Goal: Information Seeking & Learning: Learn about a topic

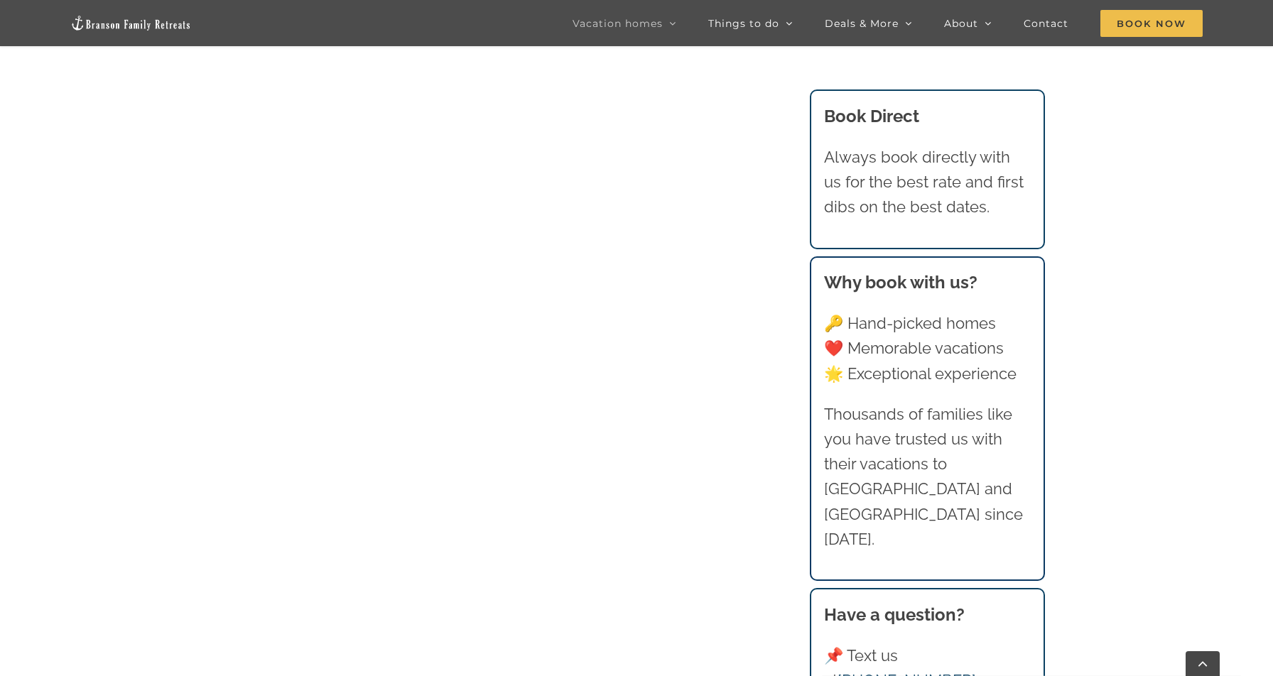
scroll to position [1598, 0]
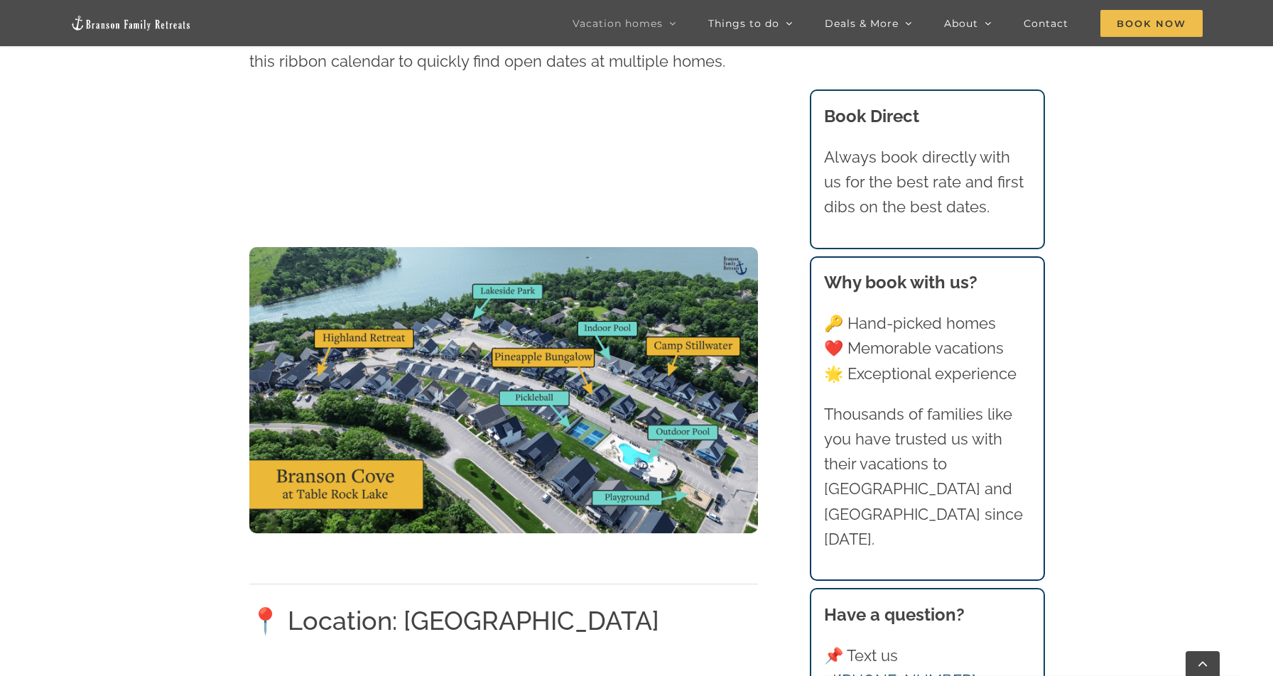
scroll to position [1704, 0]
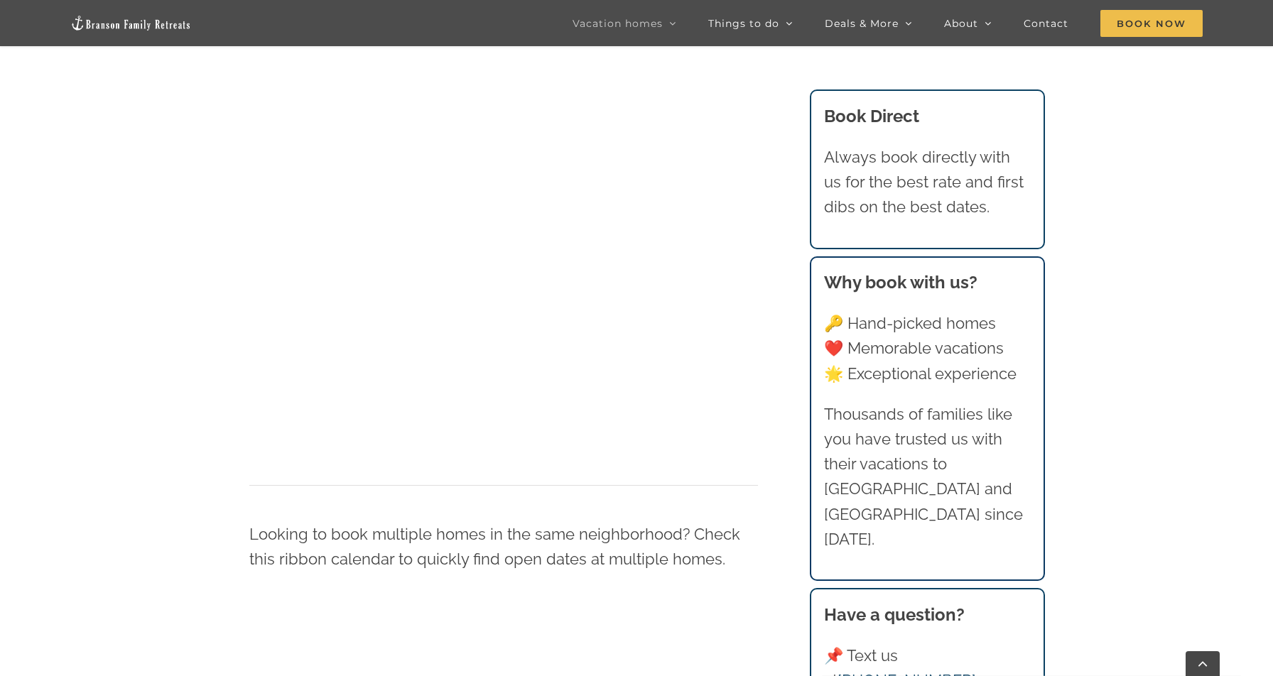
scroll to position [891, 0]
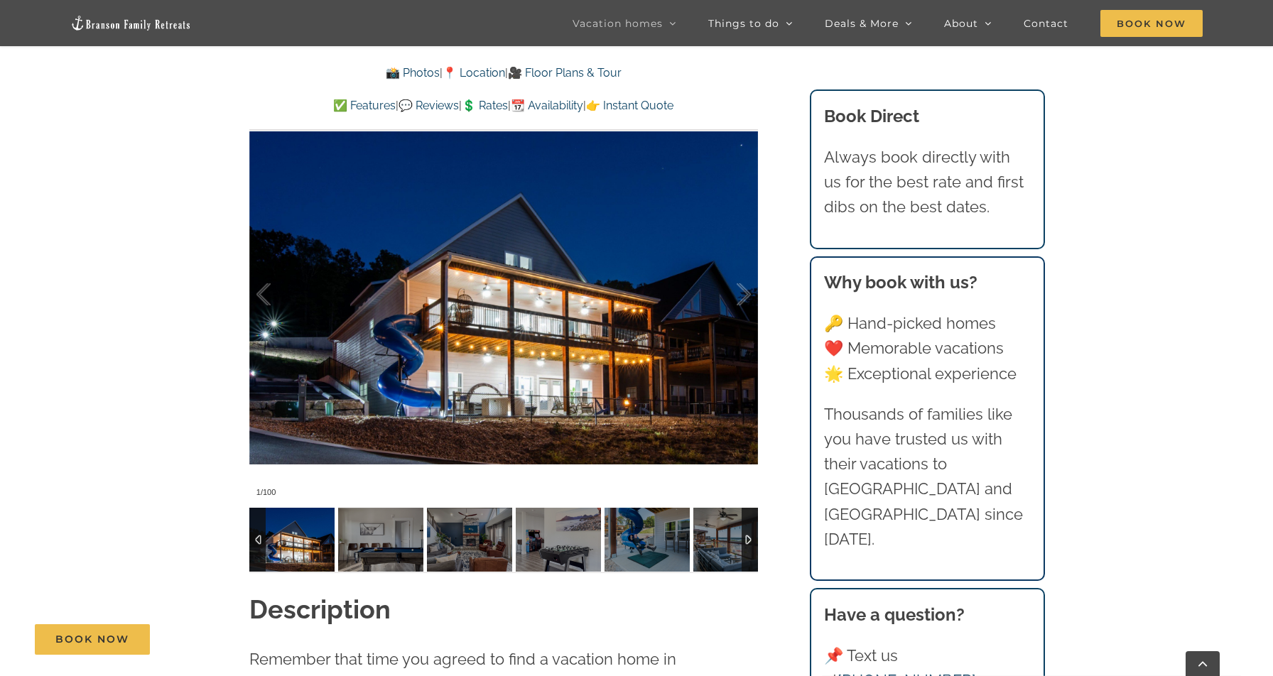
scroll to position [1159, 0]
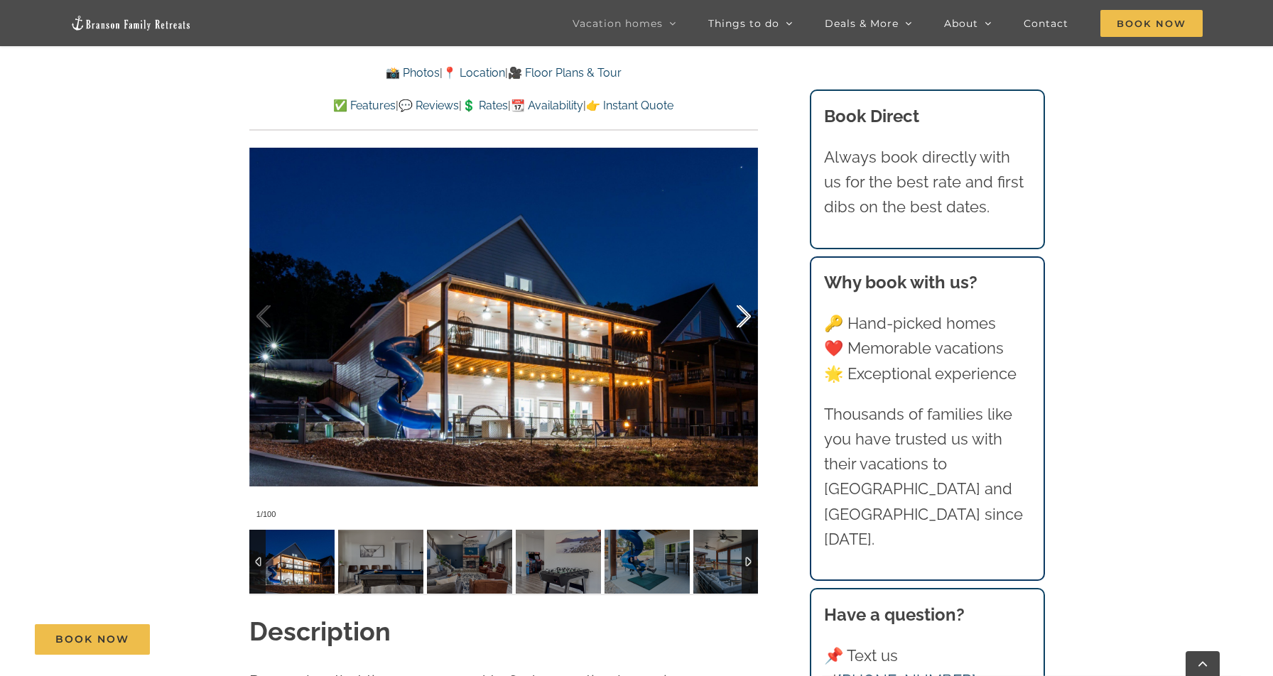
click at [740, 319] on div at bounding box center [729, 317] width 44 height 88
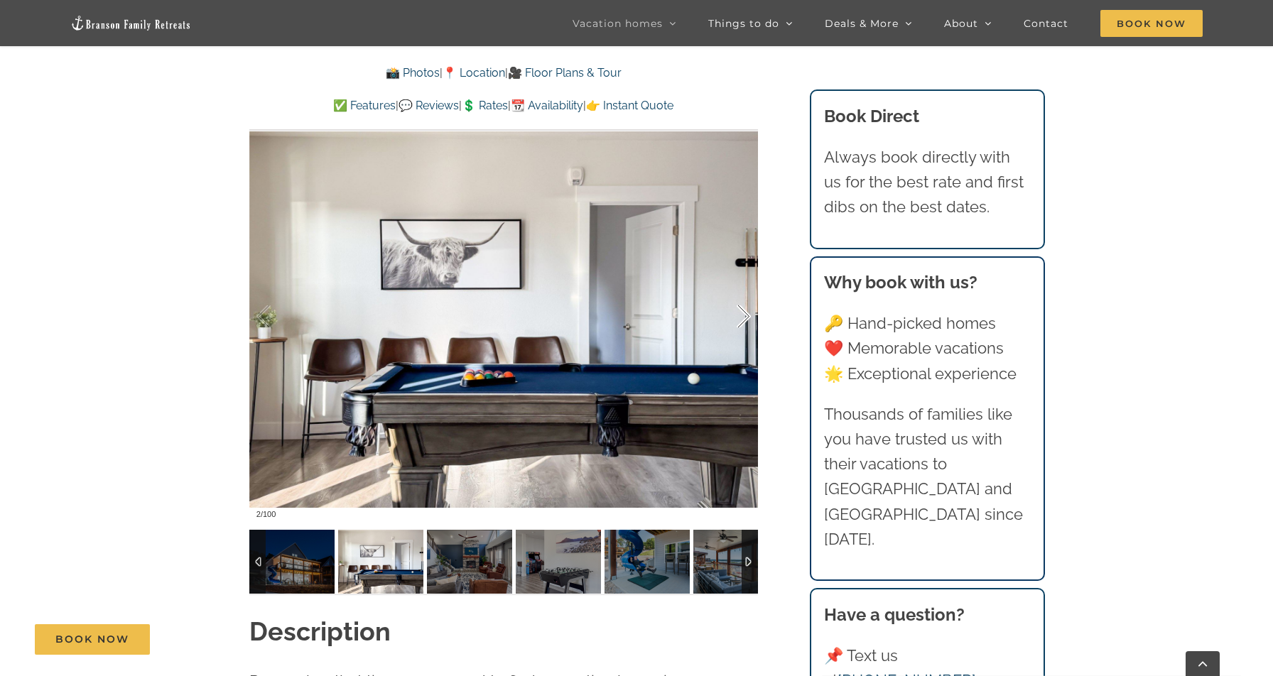
click at [740, 319] on div at bounding box center [729, 317] width 44 height 88
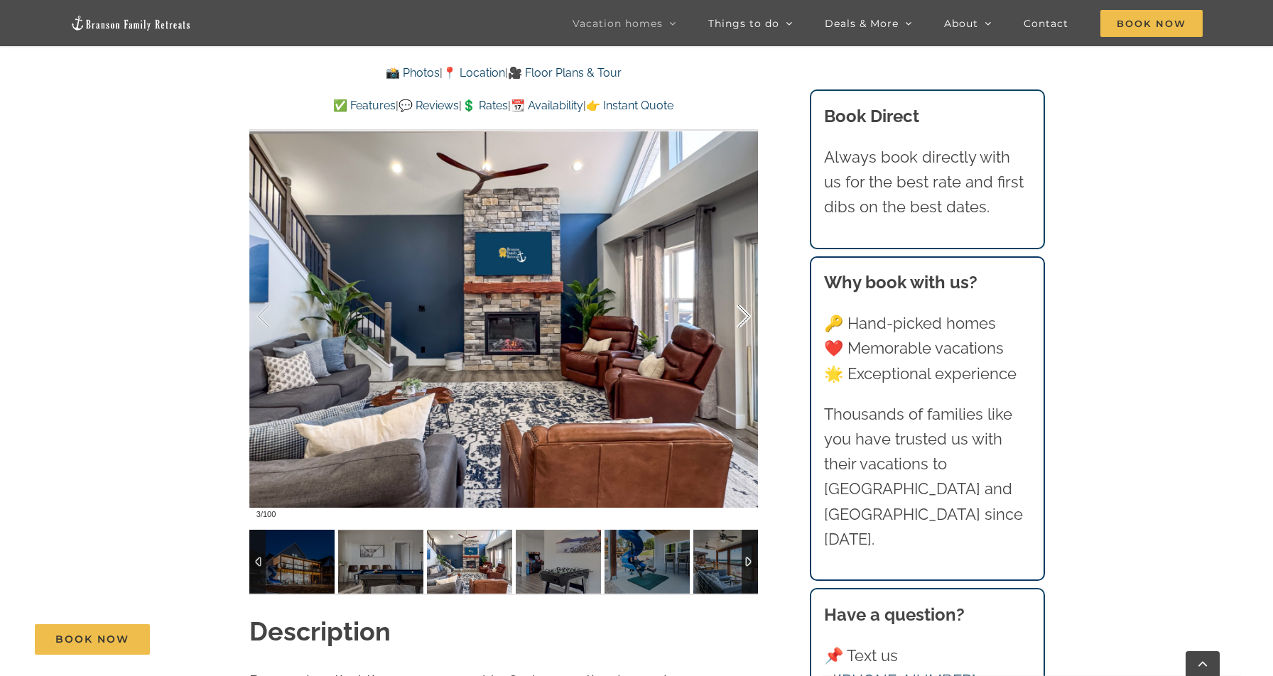
click at [740, 319] on div at bounding box center [729, 317] width 44 height 88
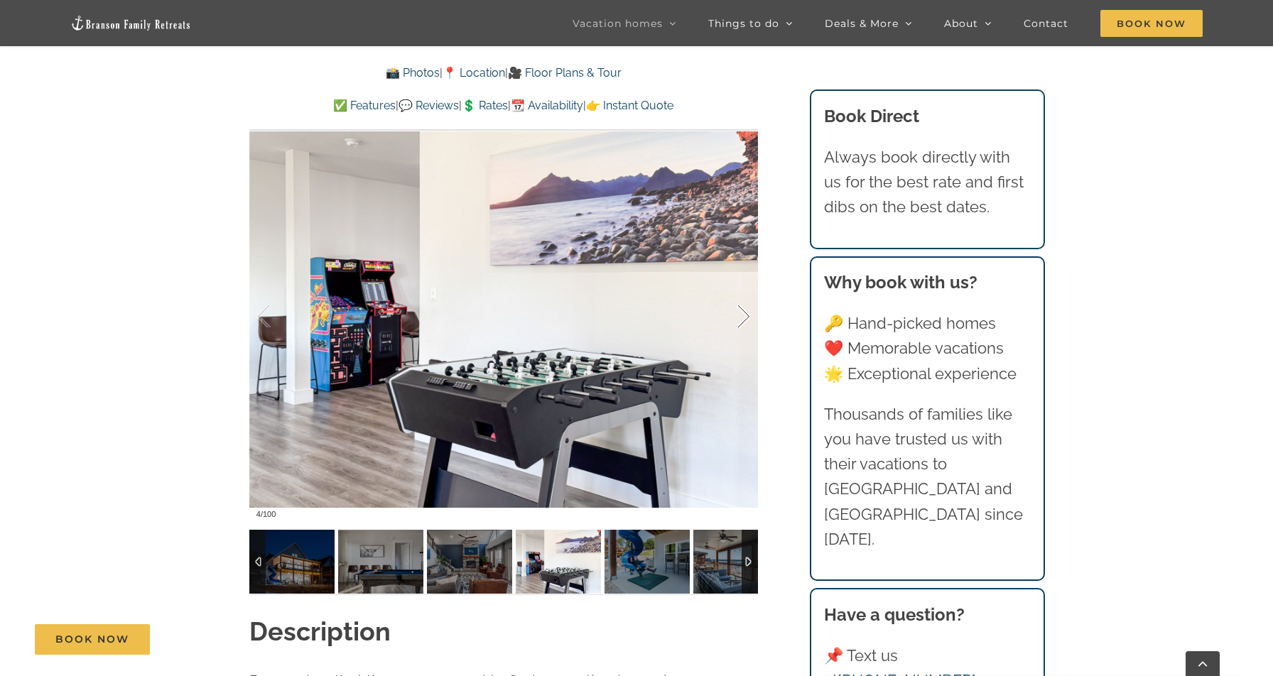
click at [740, 319] on div at bounding box center [729, 317] width 44 height 88
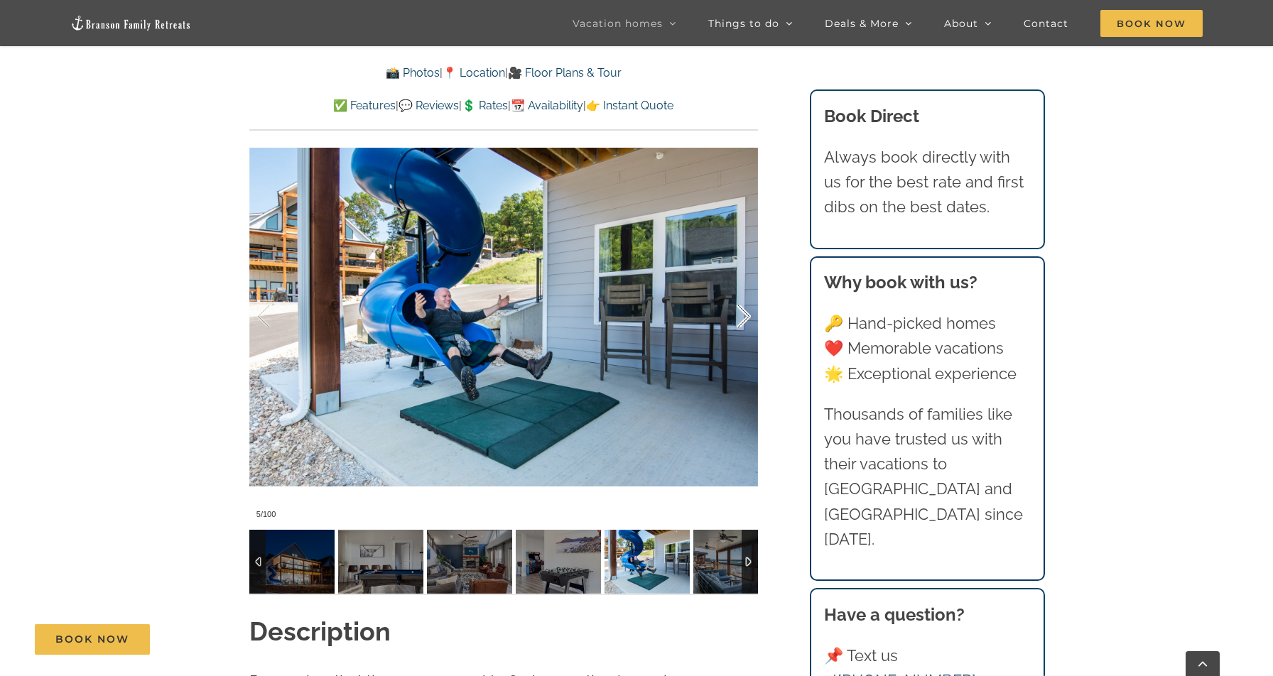
click at [740, 319] on div at bounding box center [729, 317] width 44 height 88
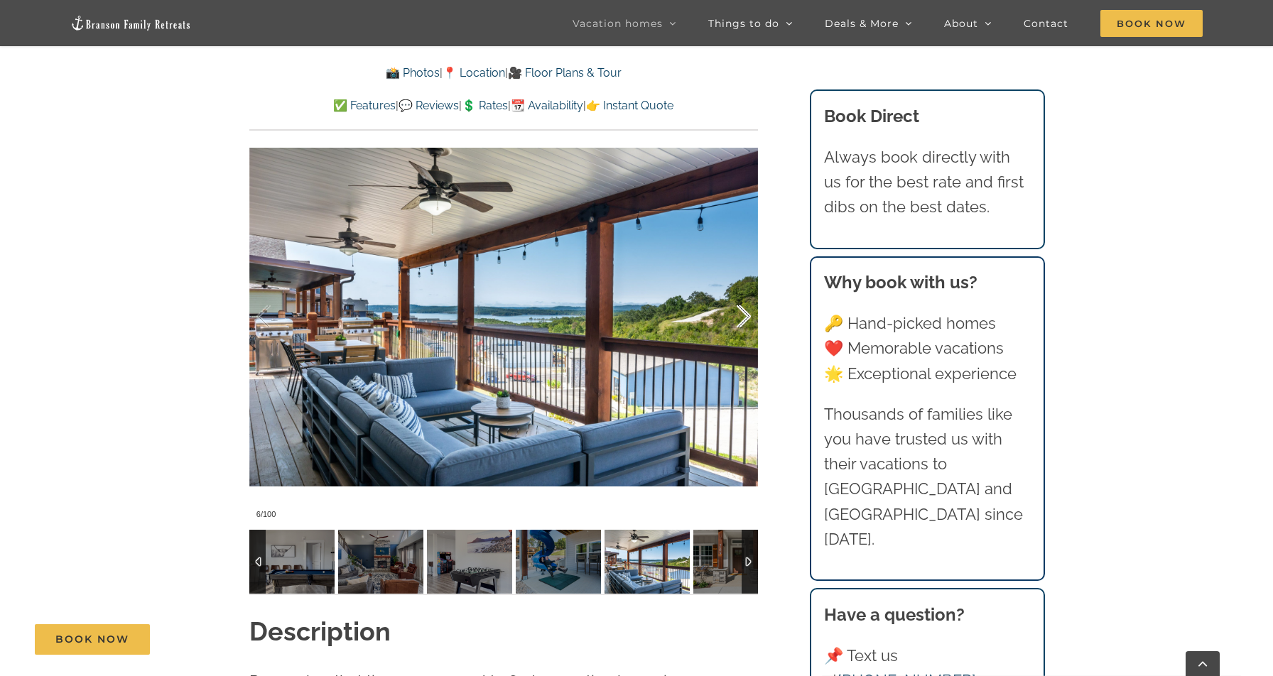
click at [740, 319] on div at bounding box center [729, 317] width 44 height 88
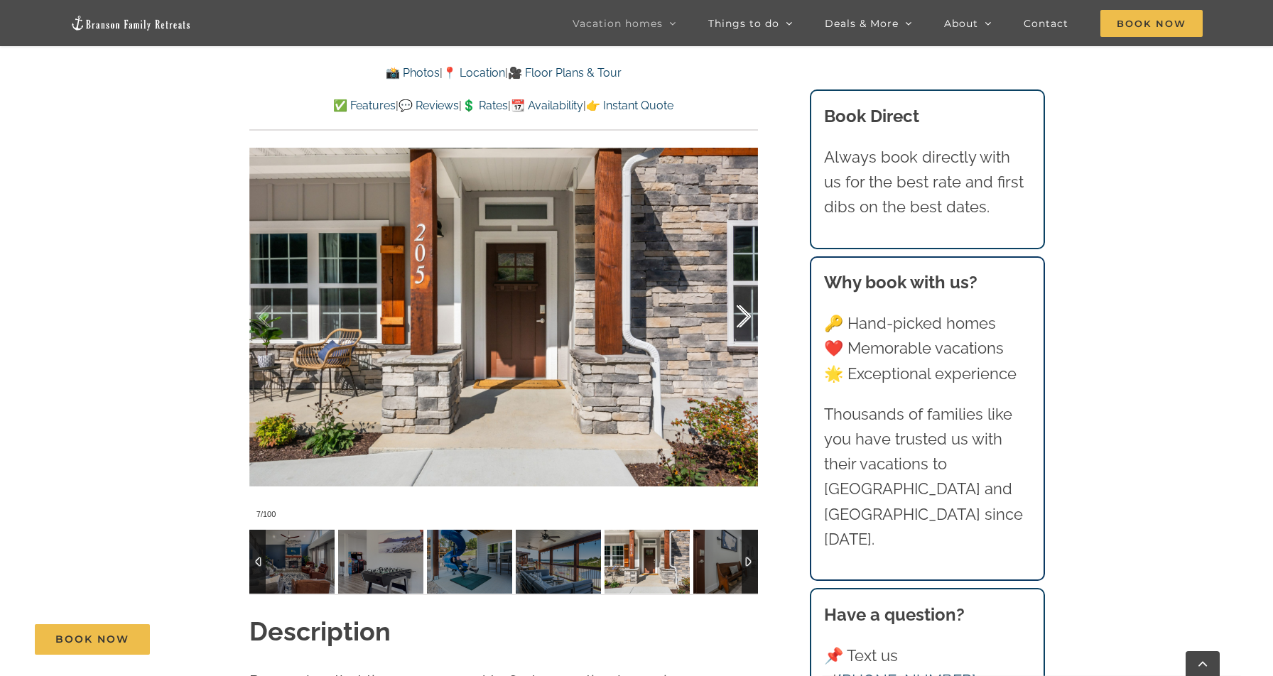
click at [740, 319] on div at bounding box center [729, 317] width 44 height 88
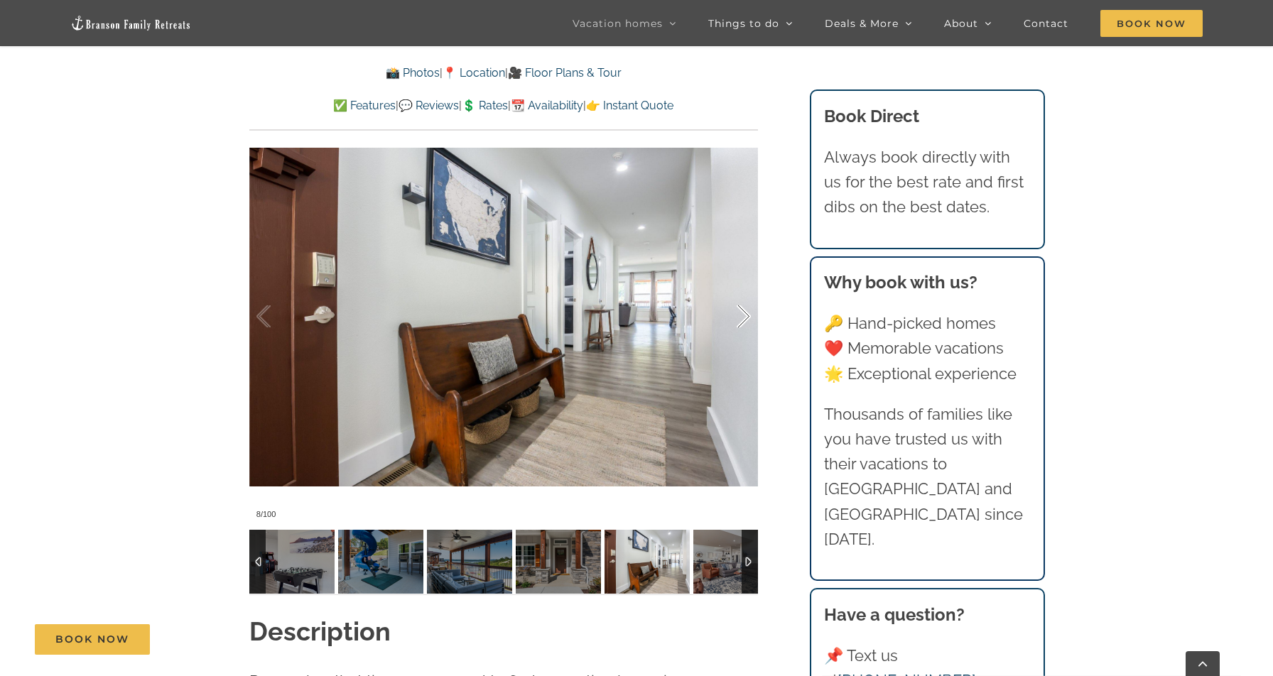
click at [740, 319] on div at bounding box center [729, 317] width 44 height 88
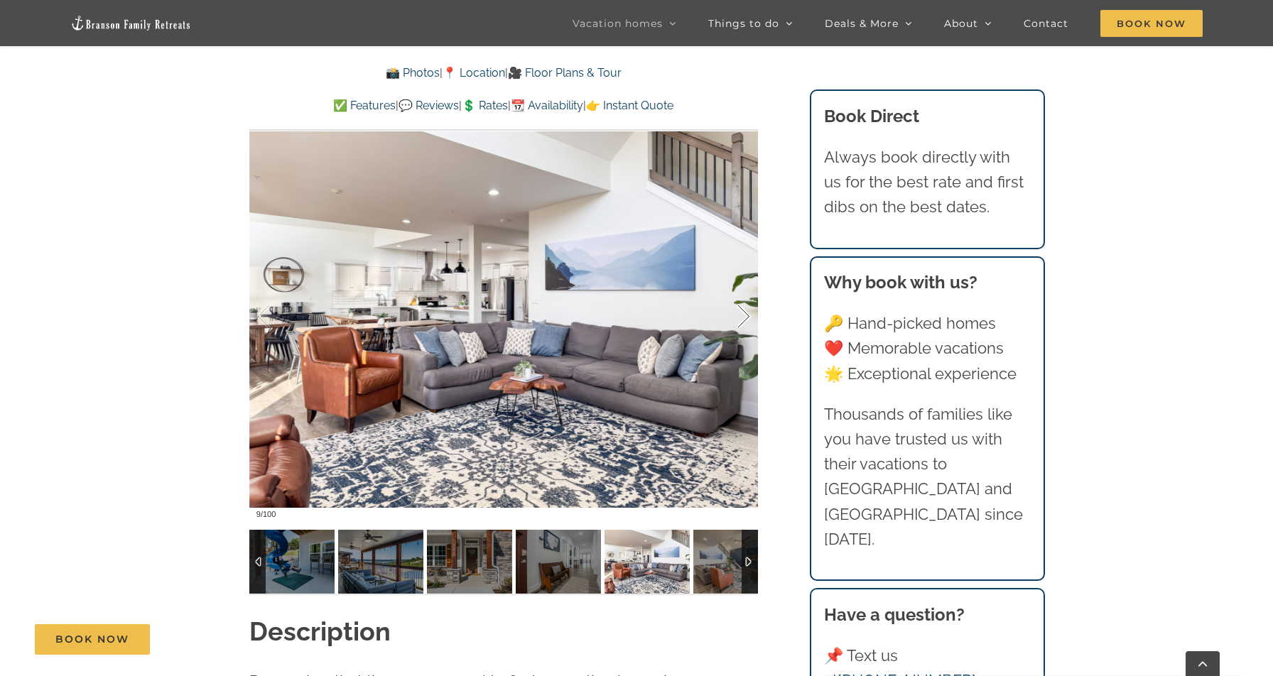
click at [740, 319] on div at bounding box center [729, 317] width 44 height 88
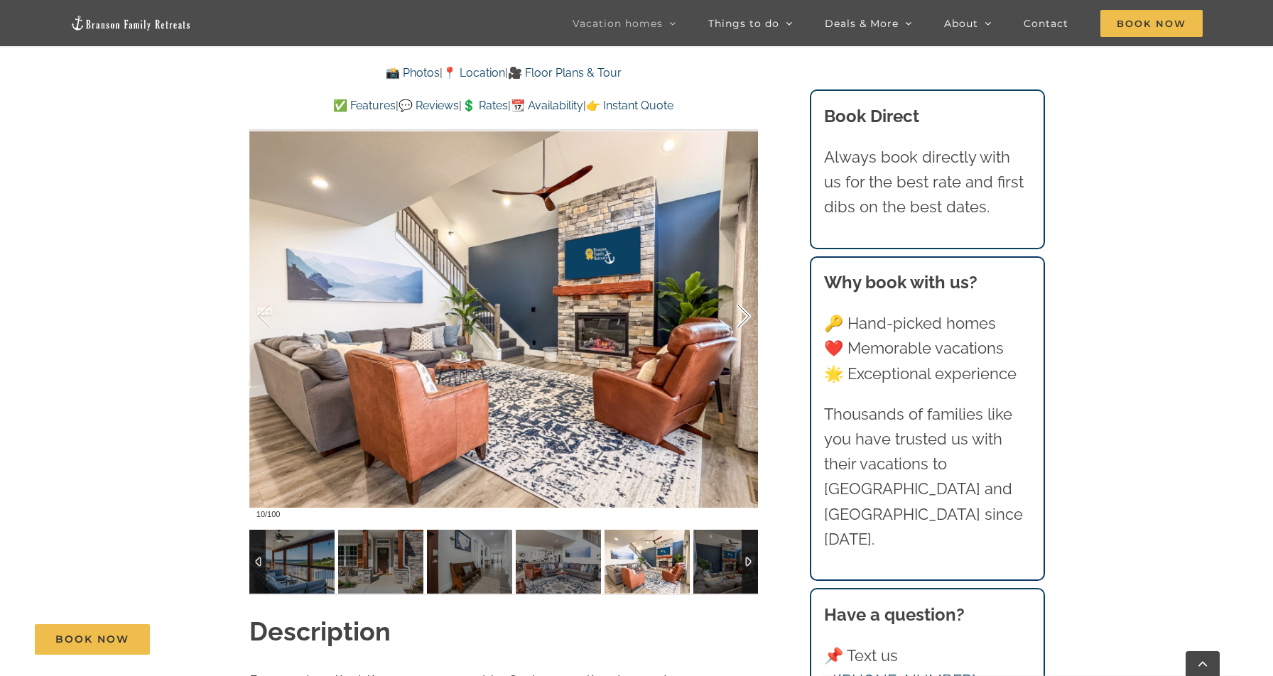
click at [740, 319] on div at bounding box center [729, 317] width 44 height 88
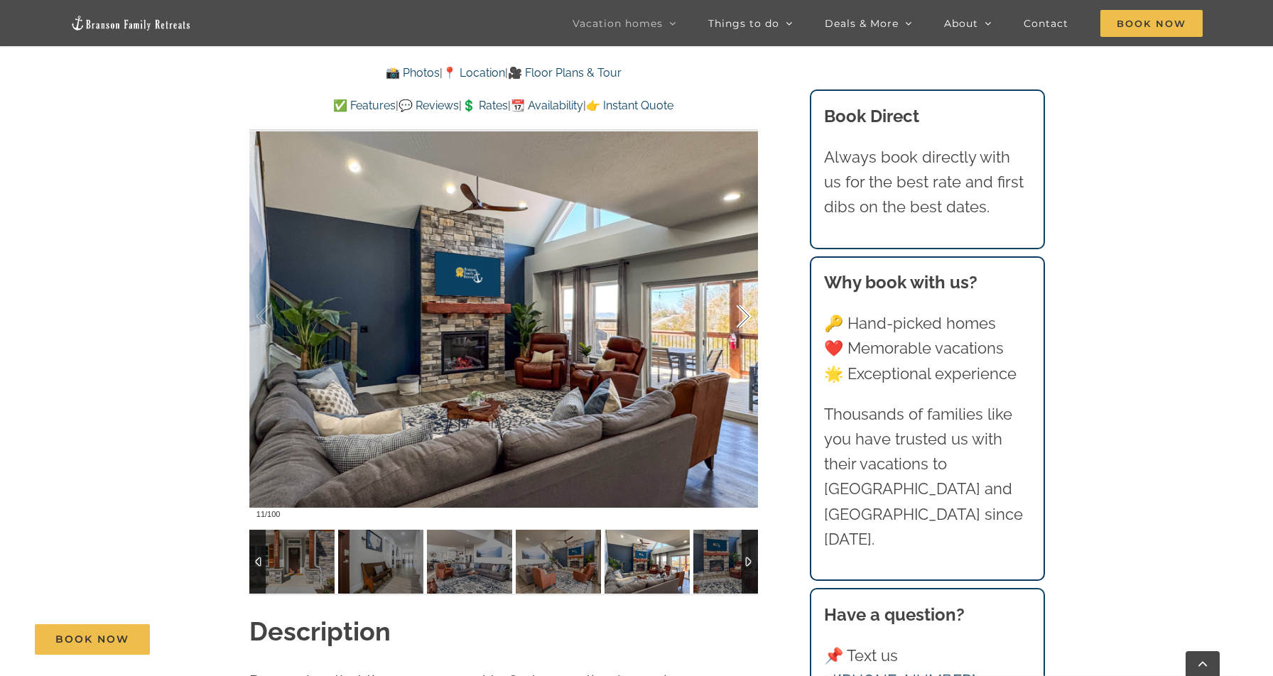
click at [740, 319] on div at bounding box center [729, 317] width 44 height 88
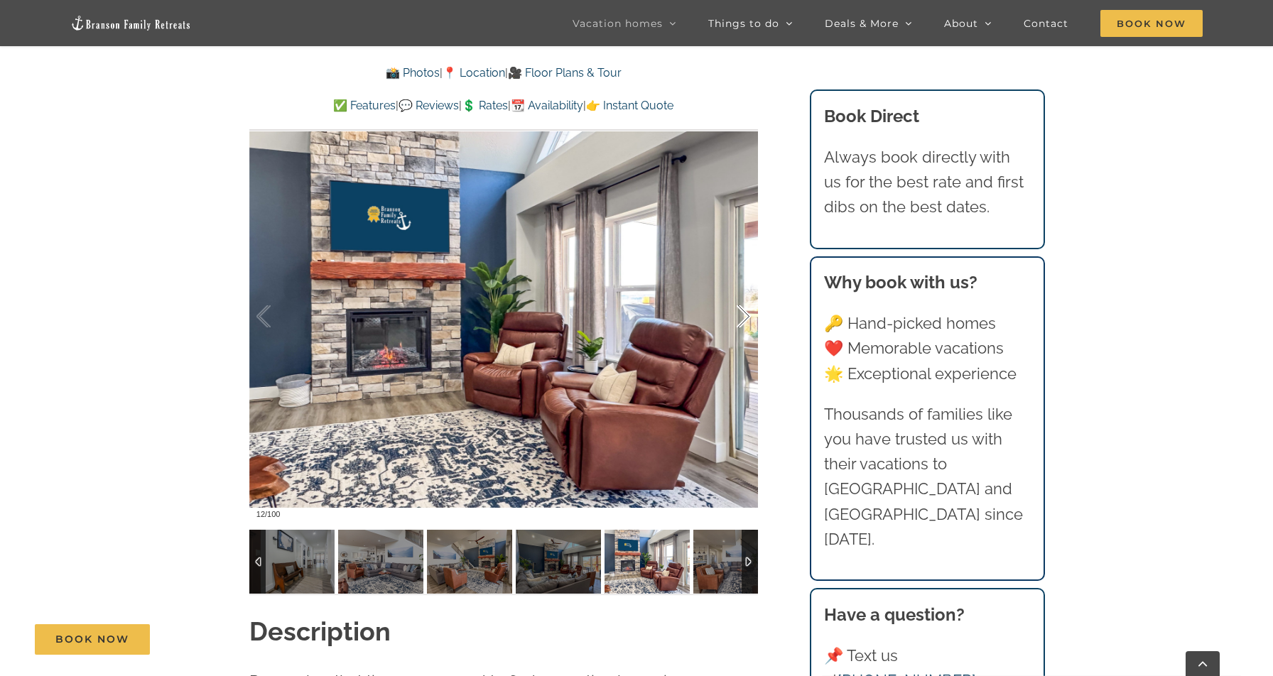
click at [740, 319] on div at bounding box center [729, 317] width 44 height 88
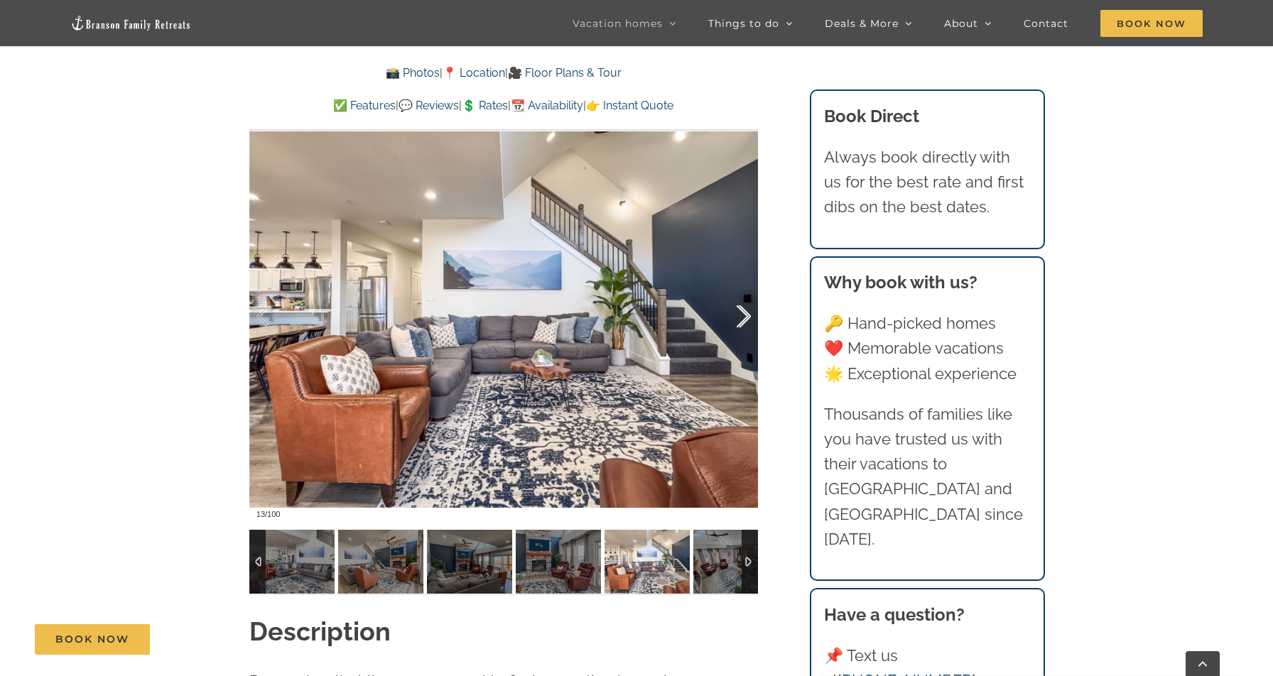
click at [740, 319] on div at bounding box center [729, 317] width 44 height 88
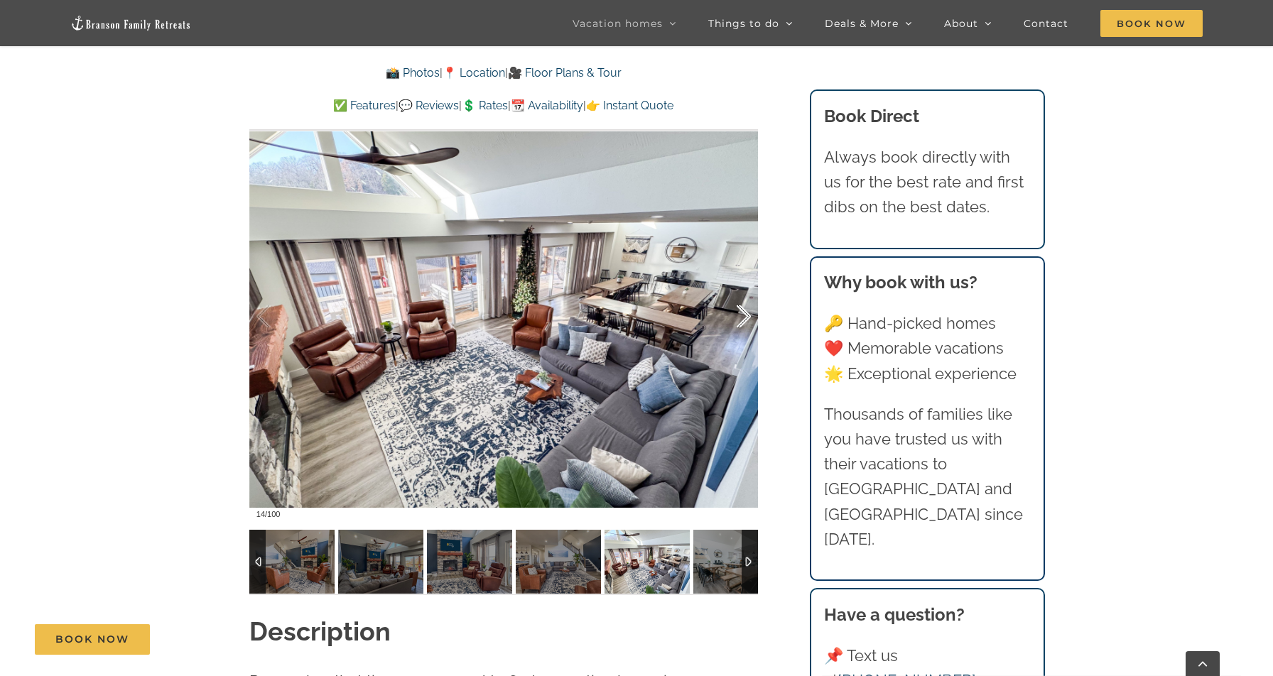
click at [740, 319] on div at bounding box center [729, 317] width 44 height 88
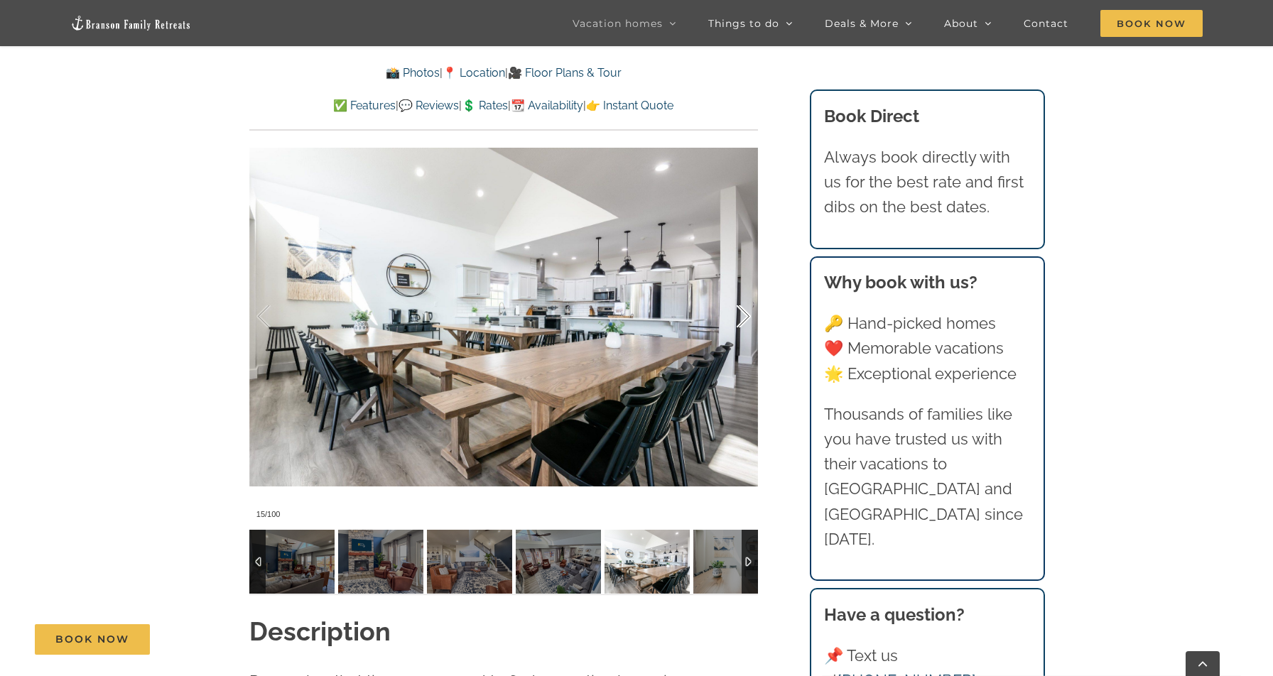
click at [740, 319] on div at bounding box center [729, 317] width 44 height 88
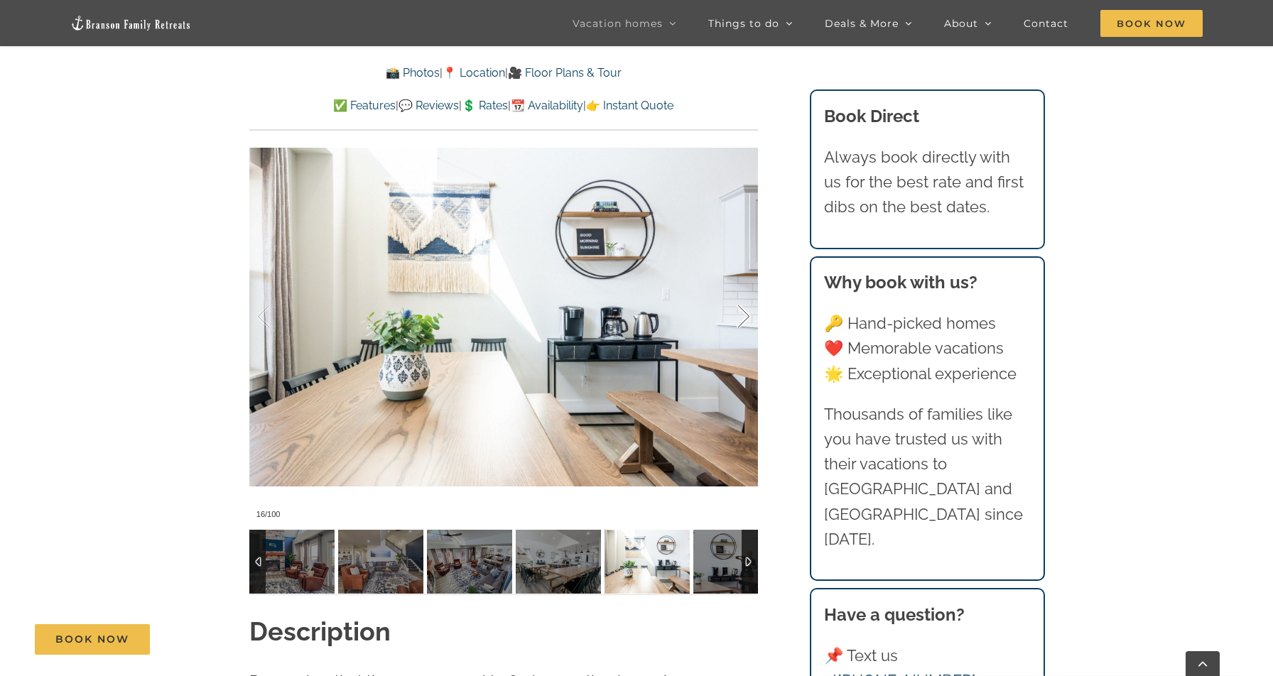
click at [740, 319] on div at bounding box center [729, 317] width 44 height 88
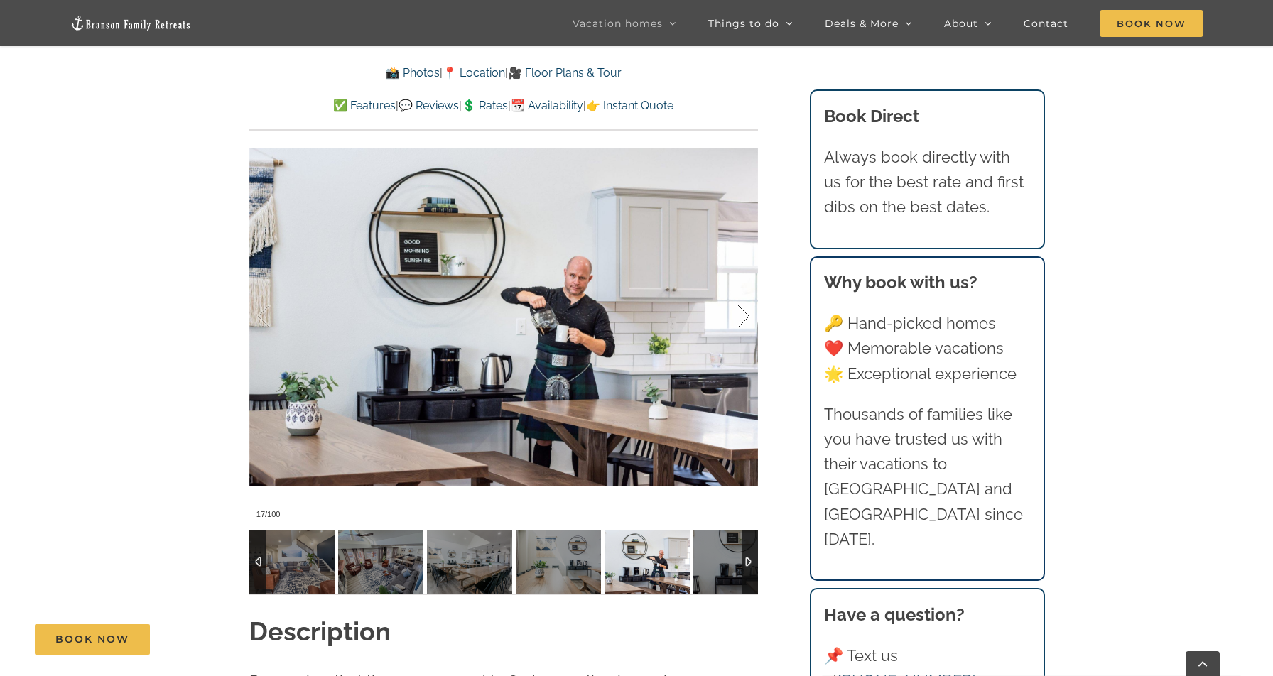
click at [740, 319] on div at bounding box center [729, 317] width 44 height 88
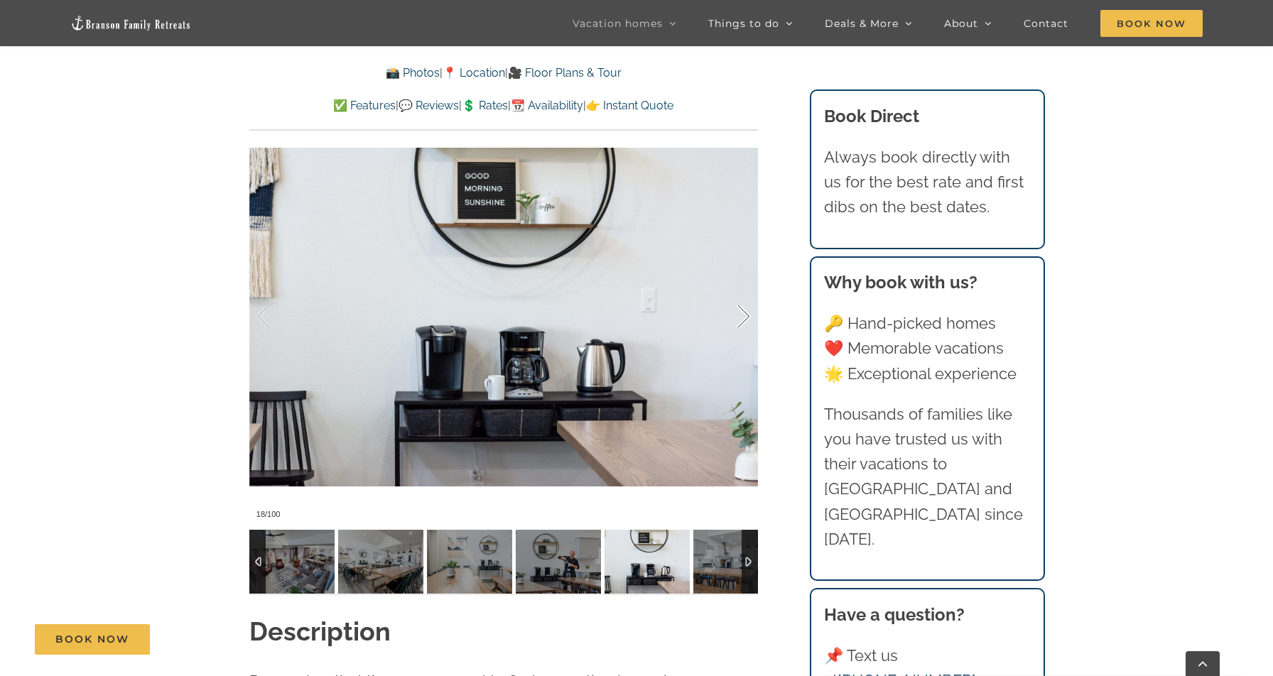
click at [740, 319] on div at bounding box center [729, 317] width 44 height 88
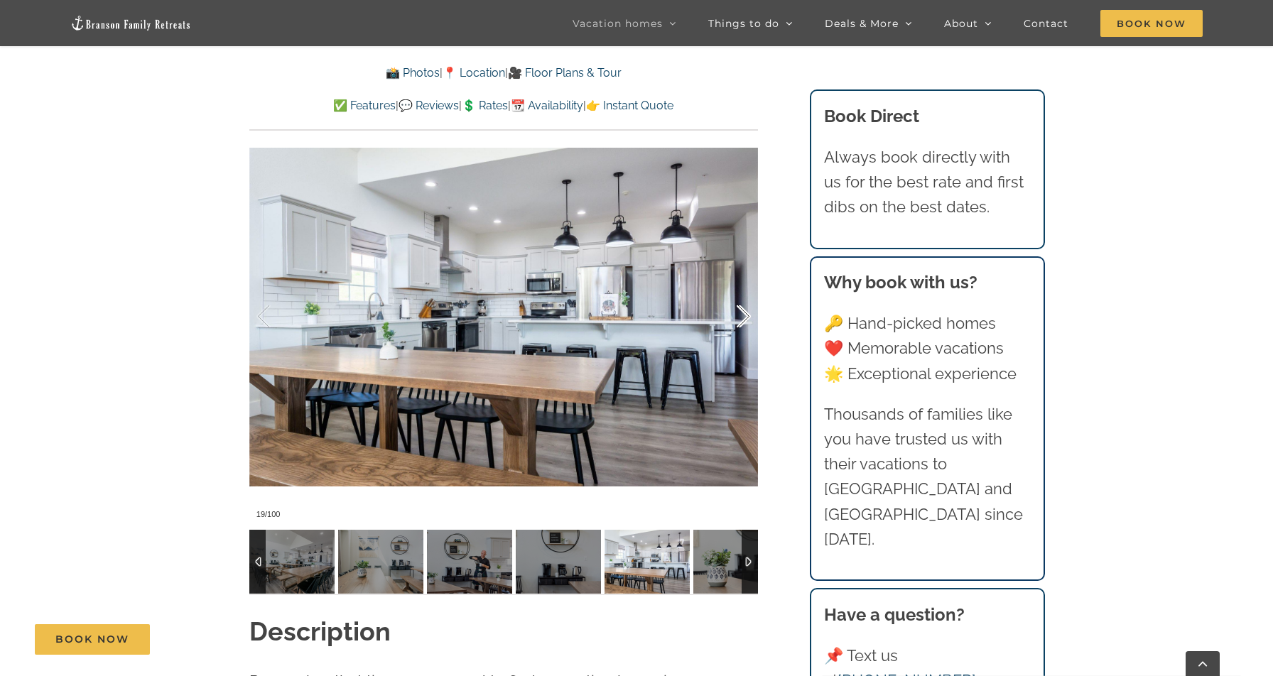
click at [740, 319] on div at bounding box center [729, 317] width 44 height 88
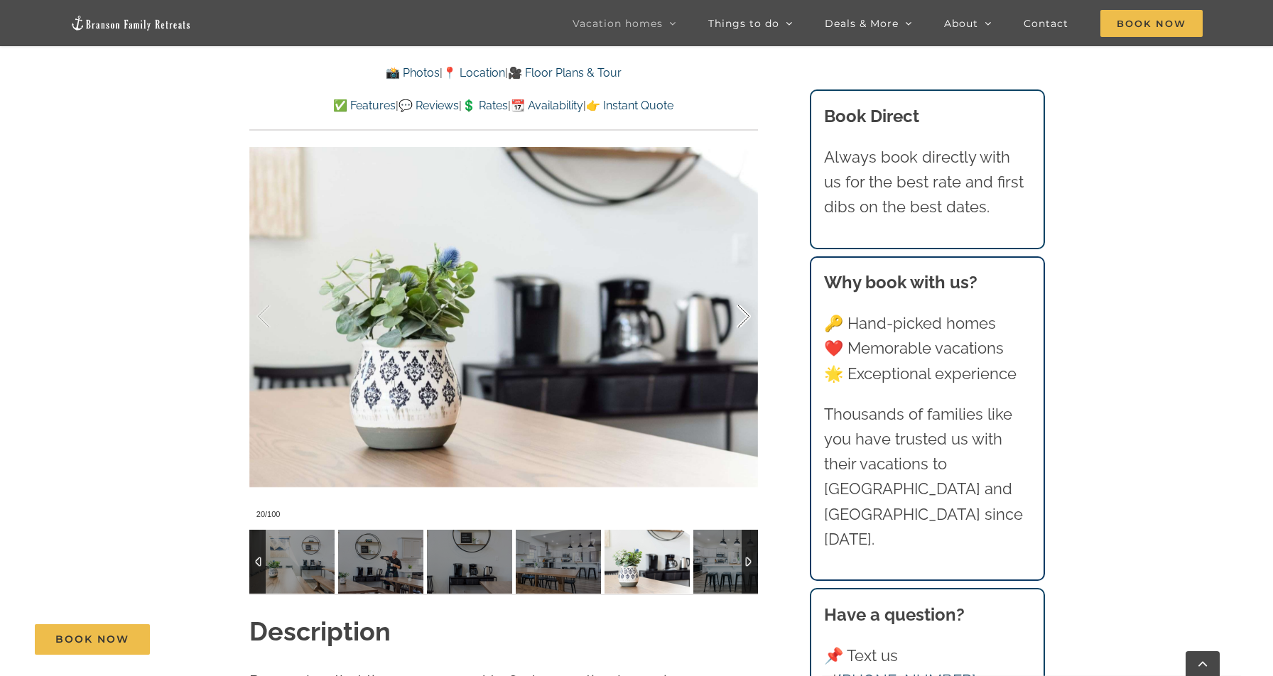
click at [740, 319] on div at bounding box center [729, 317] width 44 height 88
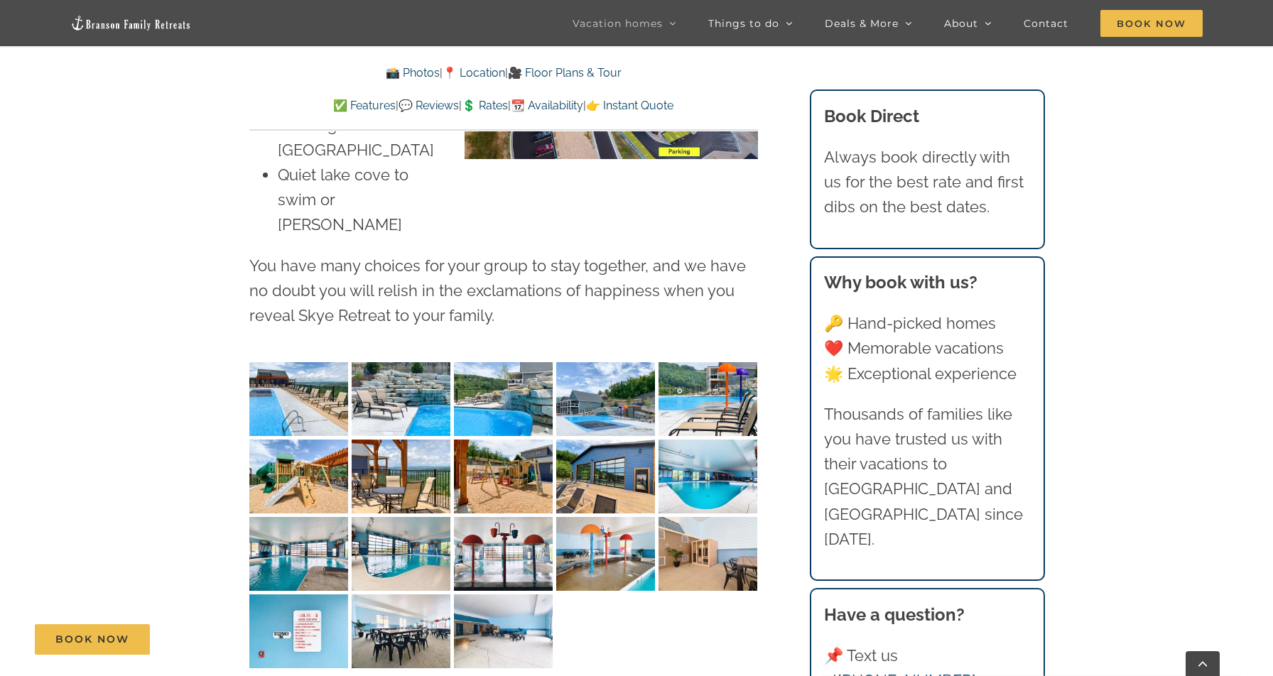
scroll to position [3723, 0]
click at [296, 363] on img "Skye-Retreat-1051" at bounding box center [298, 400] width 99 height 74
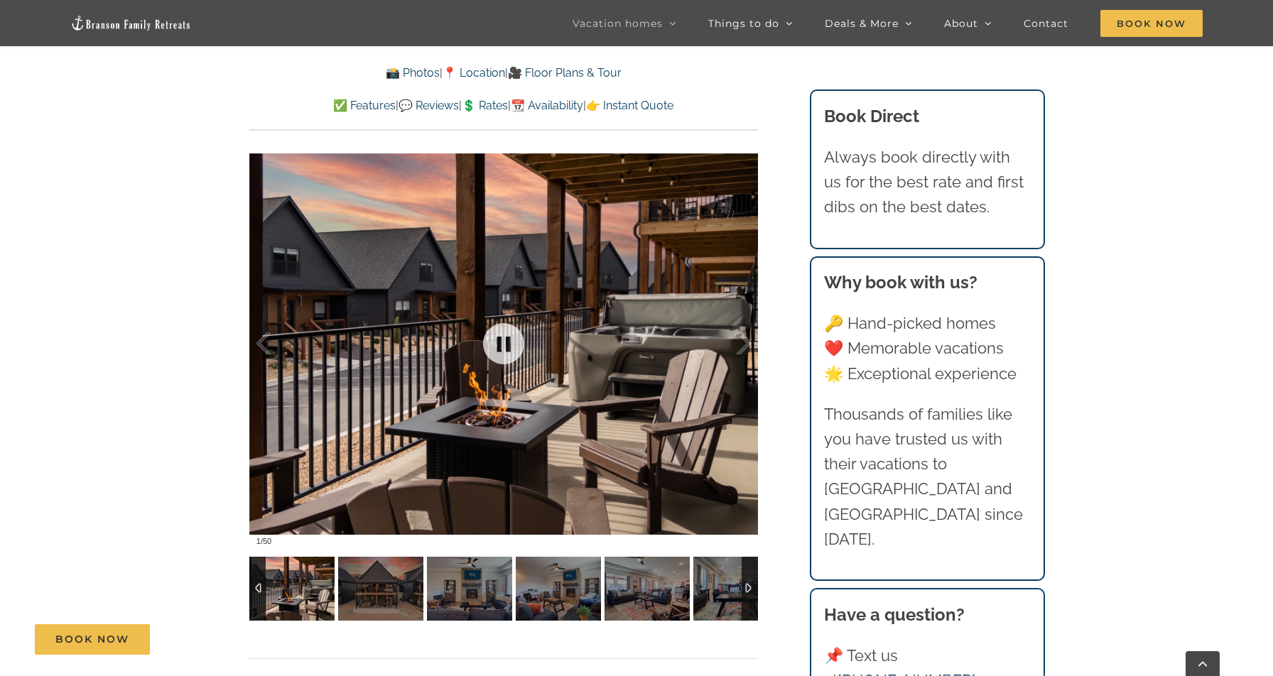
scroll to position [1018, 0]
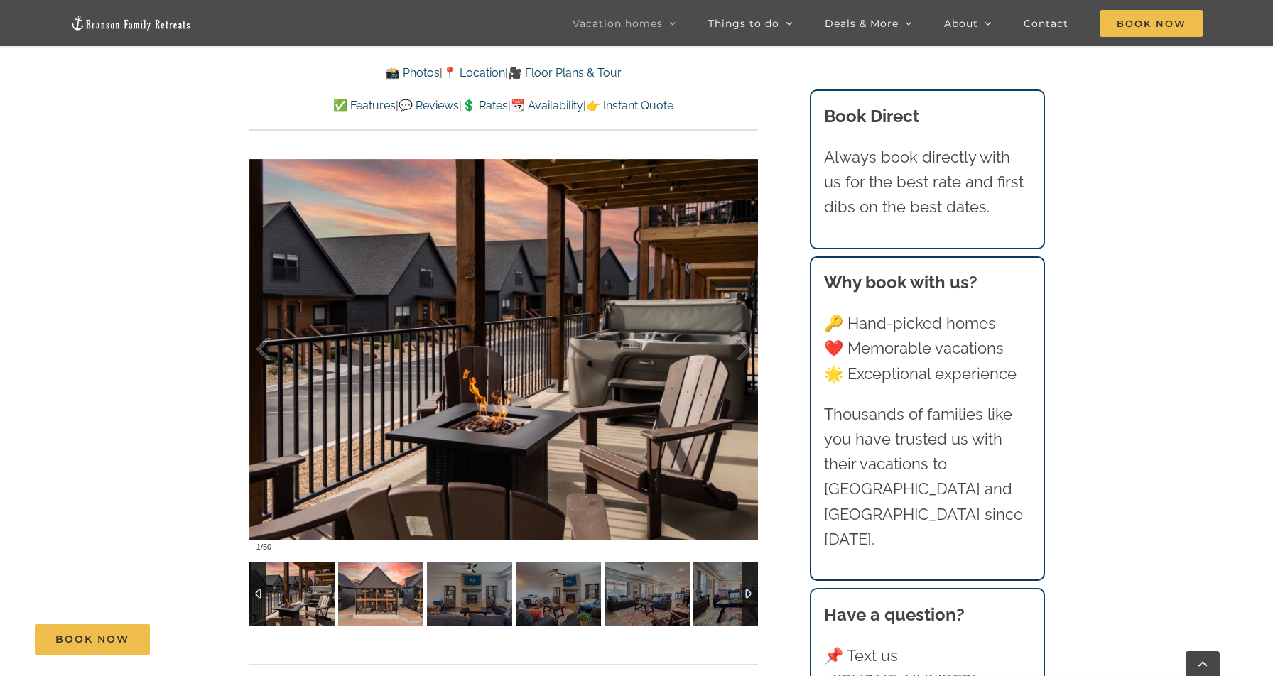
click at [366, 593] on img at bounding box center [380, 595] width 85 height 64
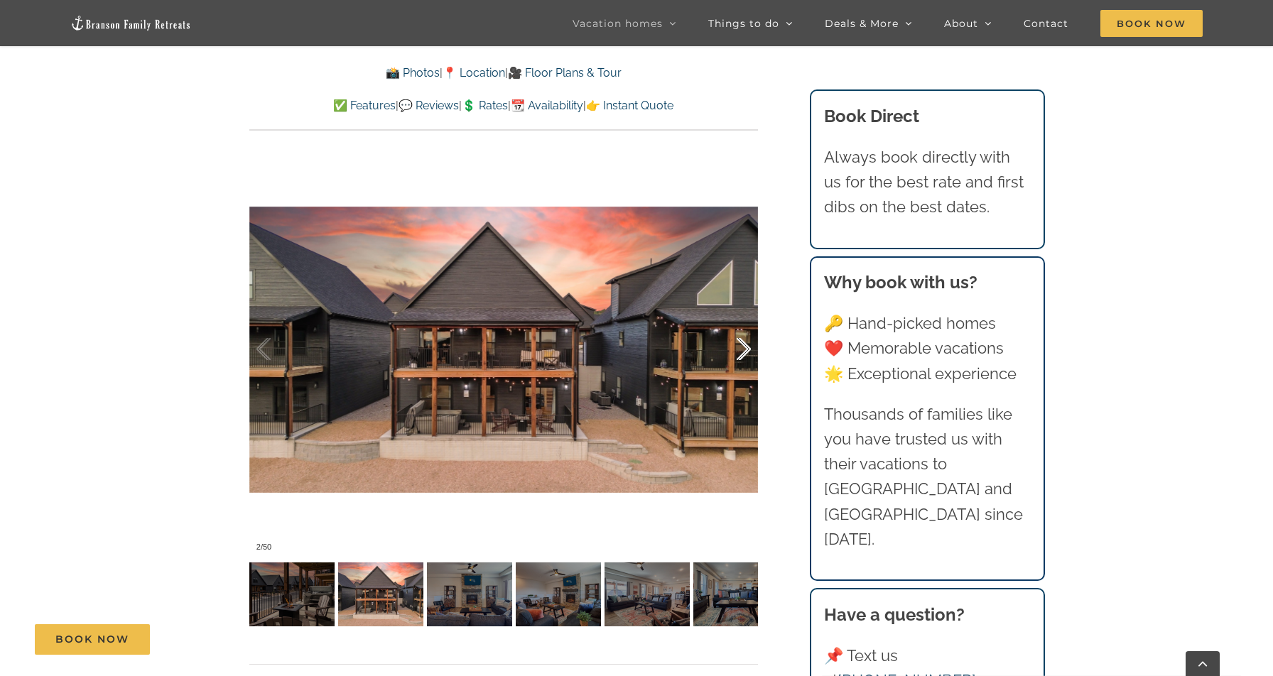
click at [745, 350] on div at bounding box center [729, 349] width 44 height 88
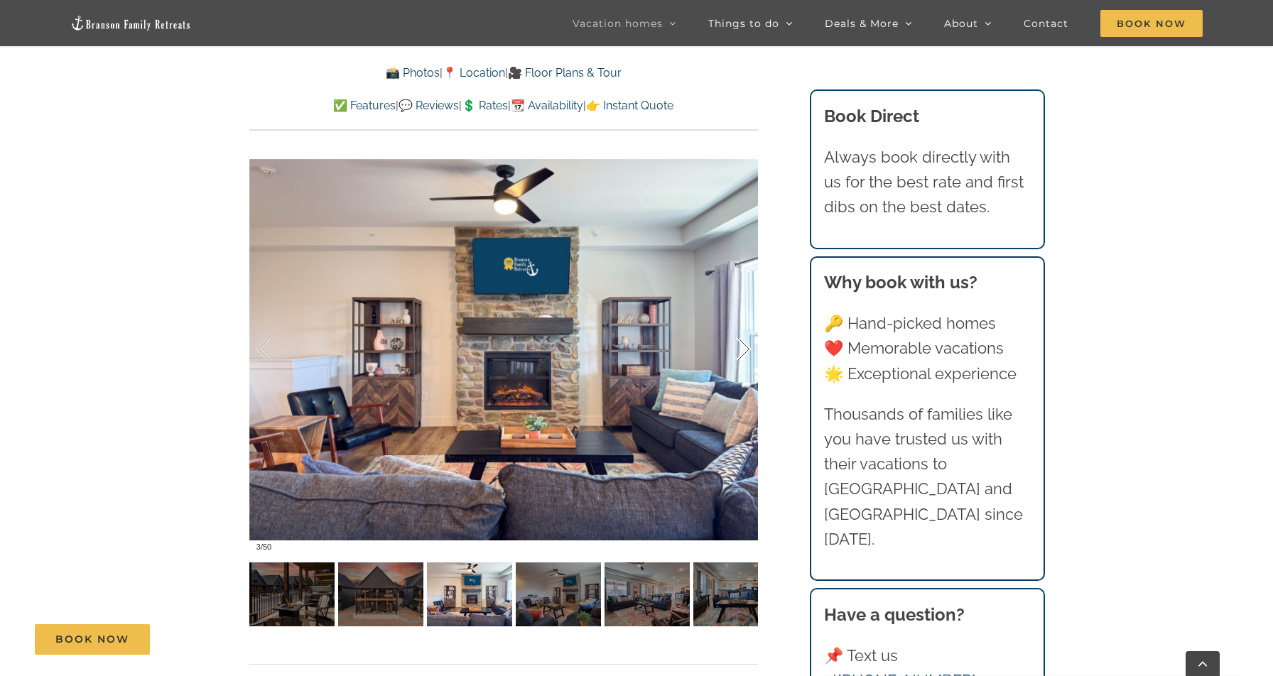
click at [745, 350] on div at bounding box center [729, 349] width 44 height 88
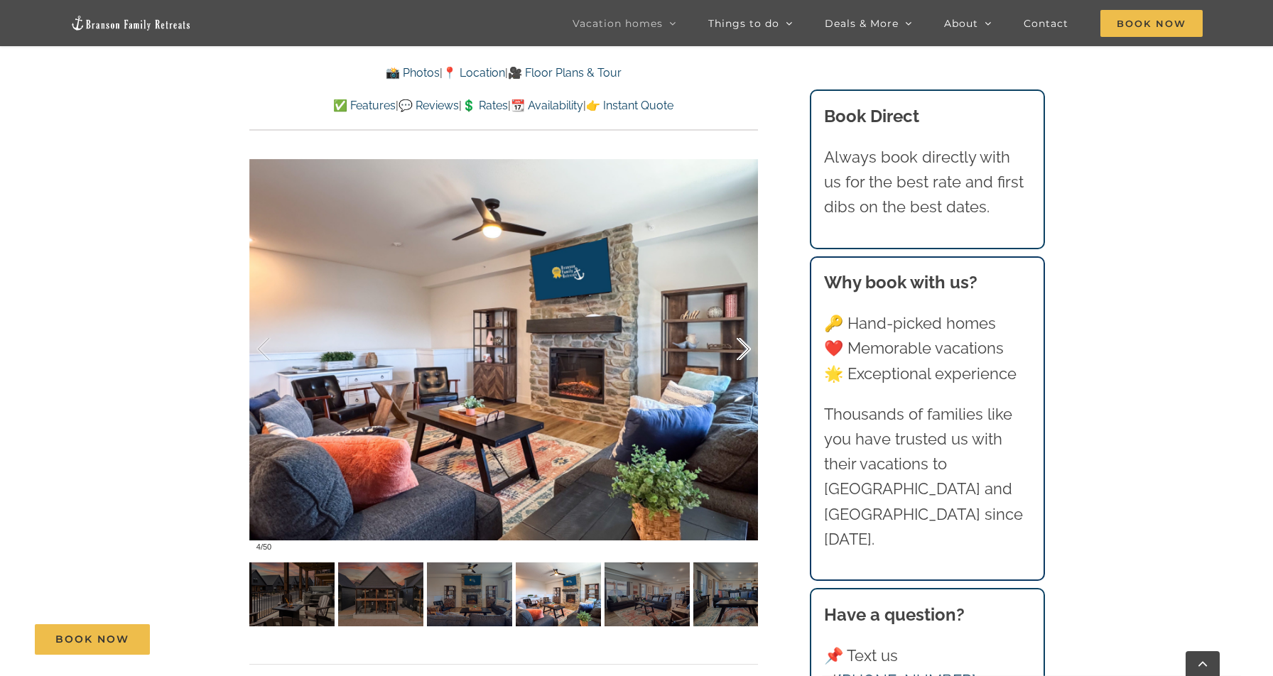
click at [745, 350] on div at bounding box center [729, 349] width 44 height 88
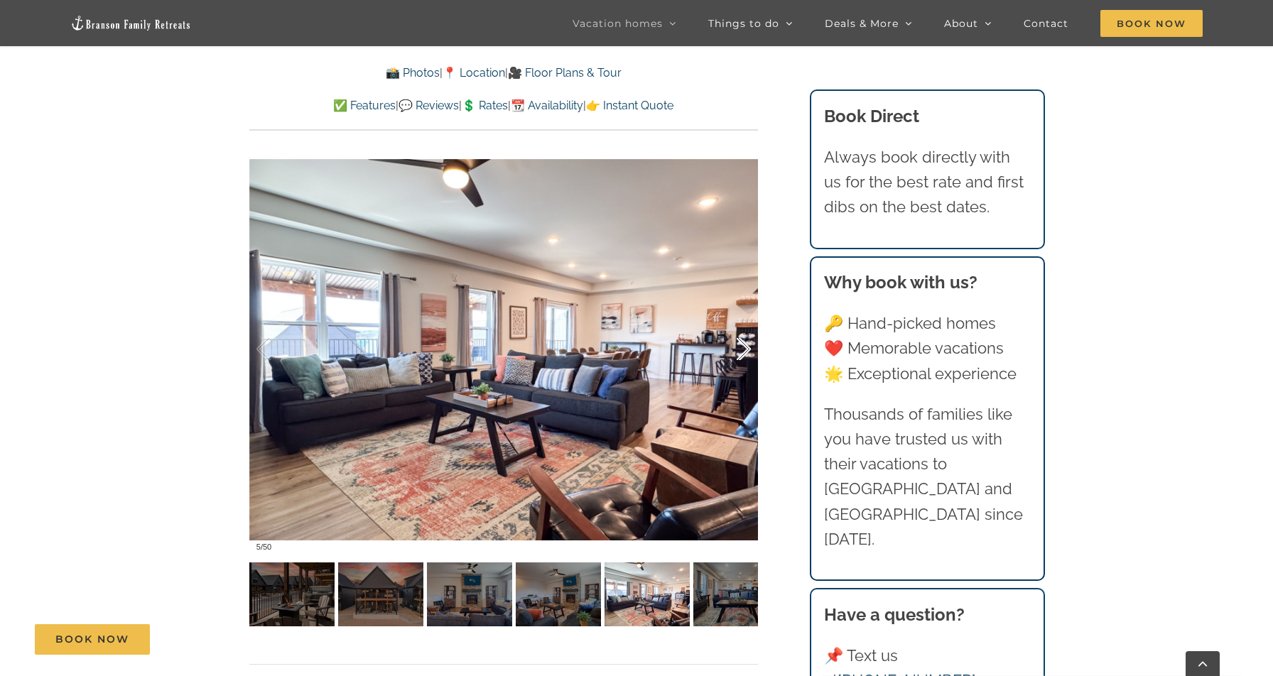
click at [745, 350] on div at bounding box center [729, 349] width 44 height 88
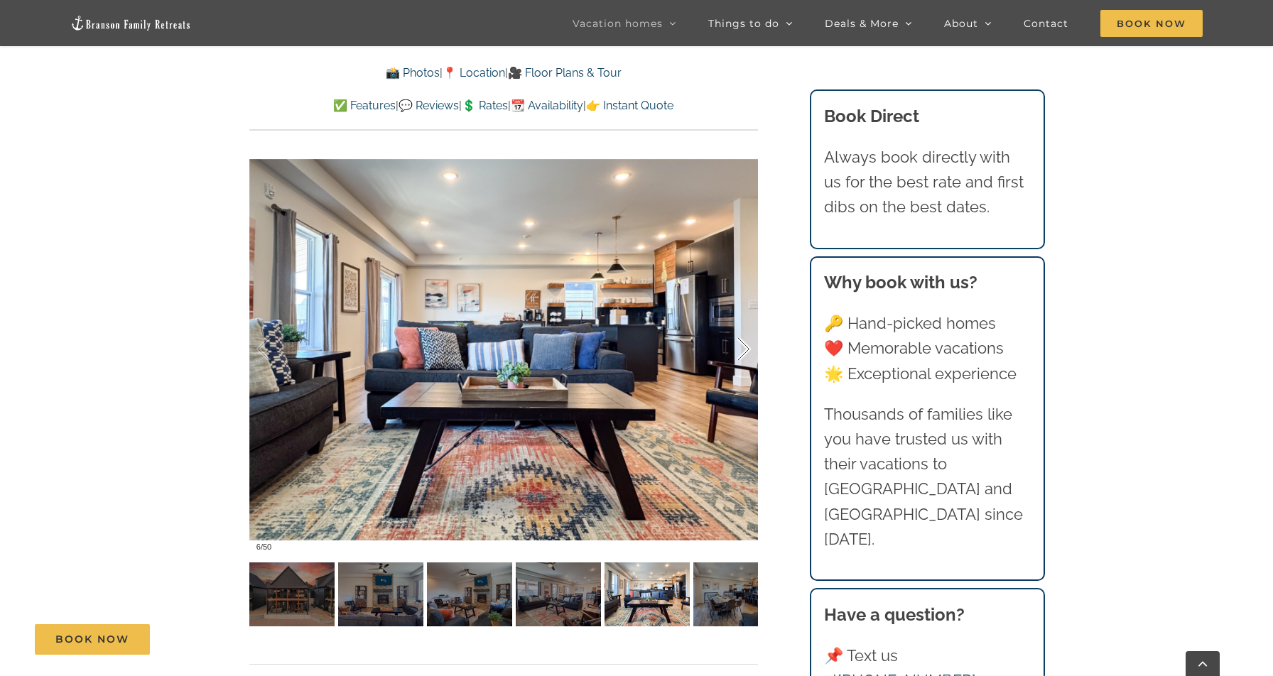
click at [745, 350] on div at bounding box center [729, 349] width 44 height 88
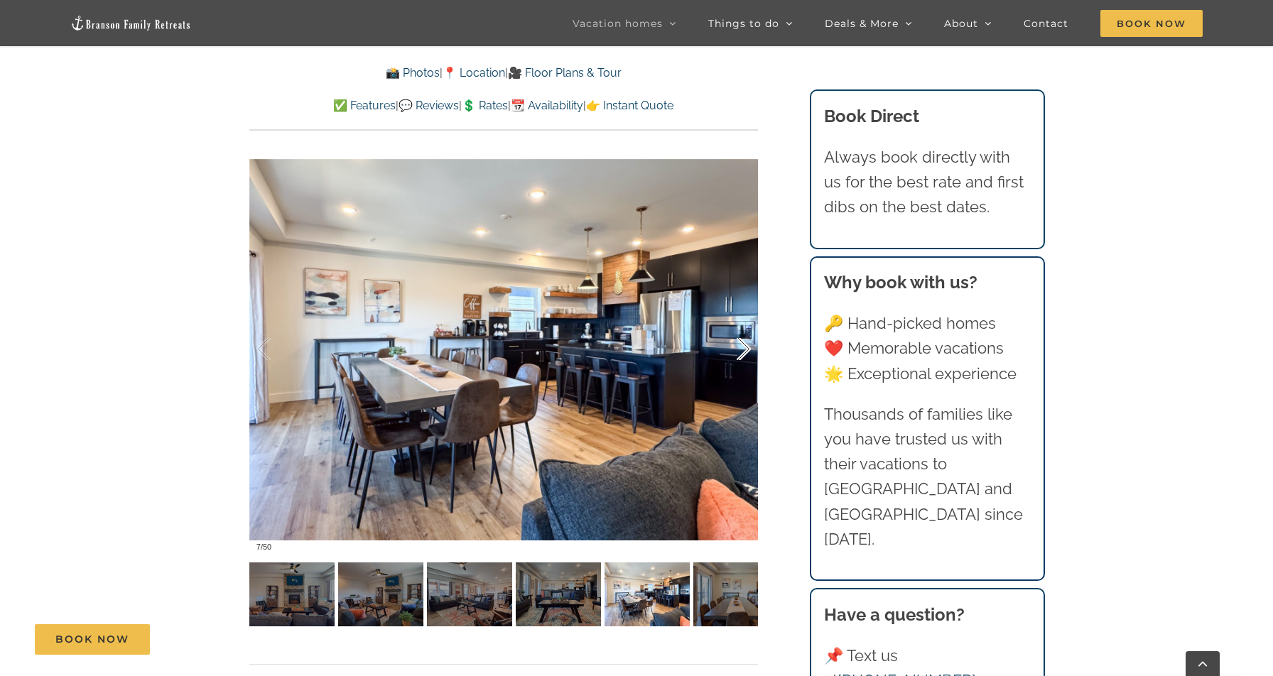
click at [745, 350] on div at bounding box center [729, 349] width 44 height 88
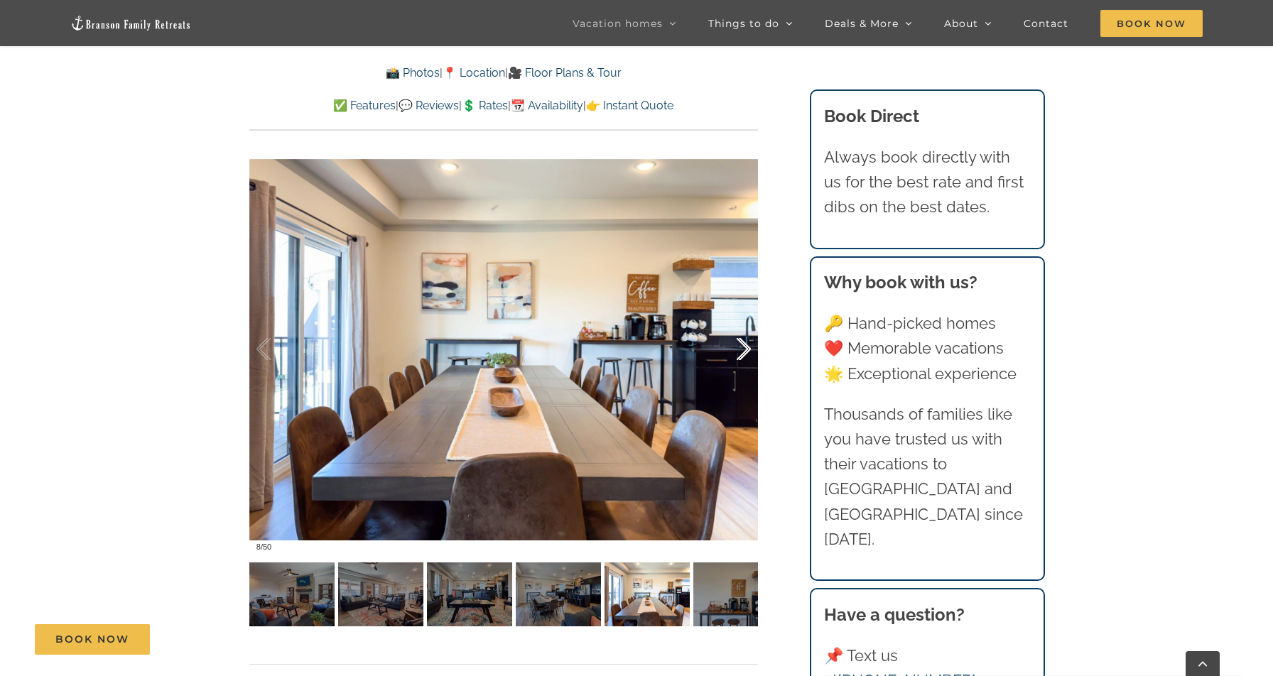
click at [745, 350] on div at bounding box center [729, 349] width 44 height 88
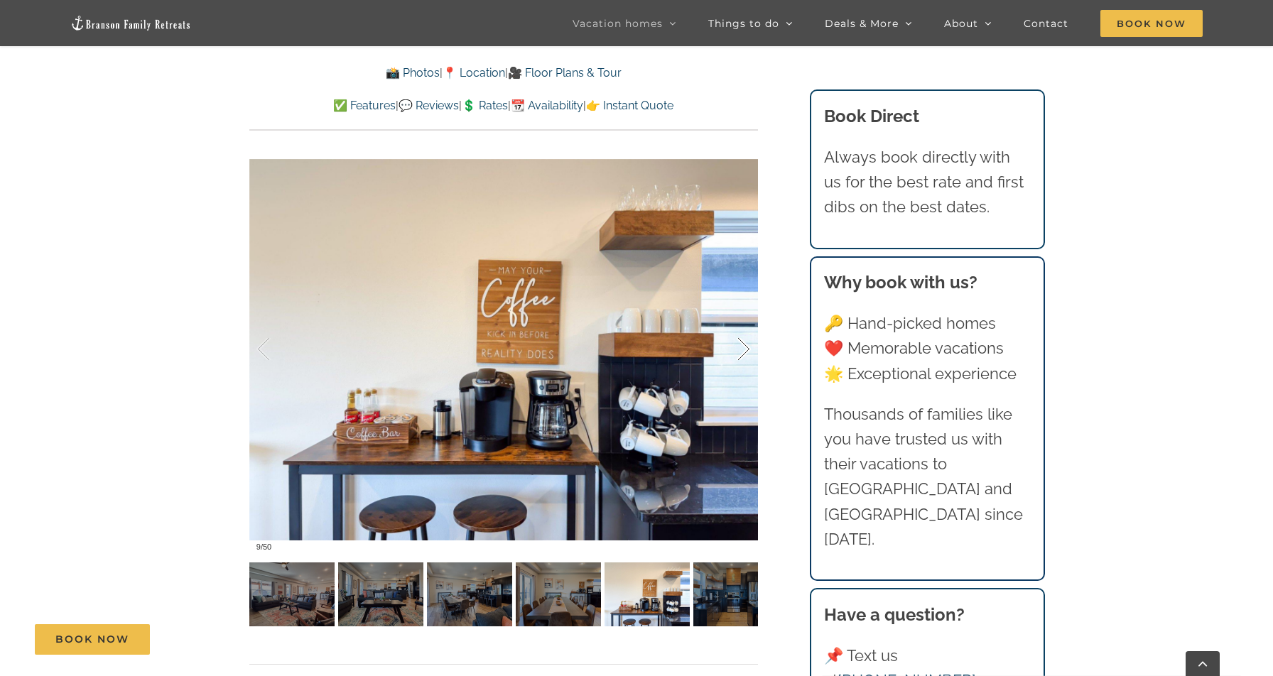
click at [745, 350] on div at bounding box center [729, 349] width 44 height 88
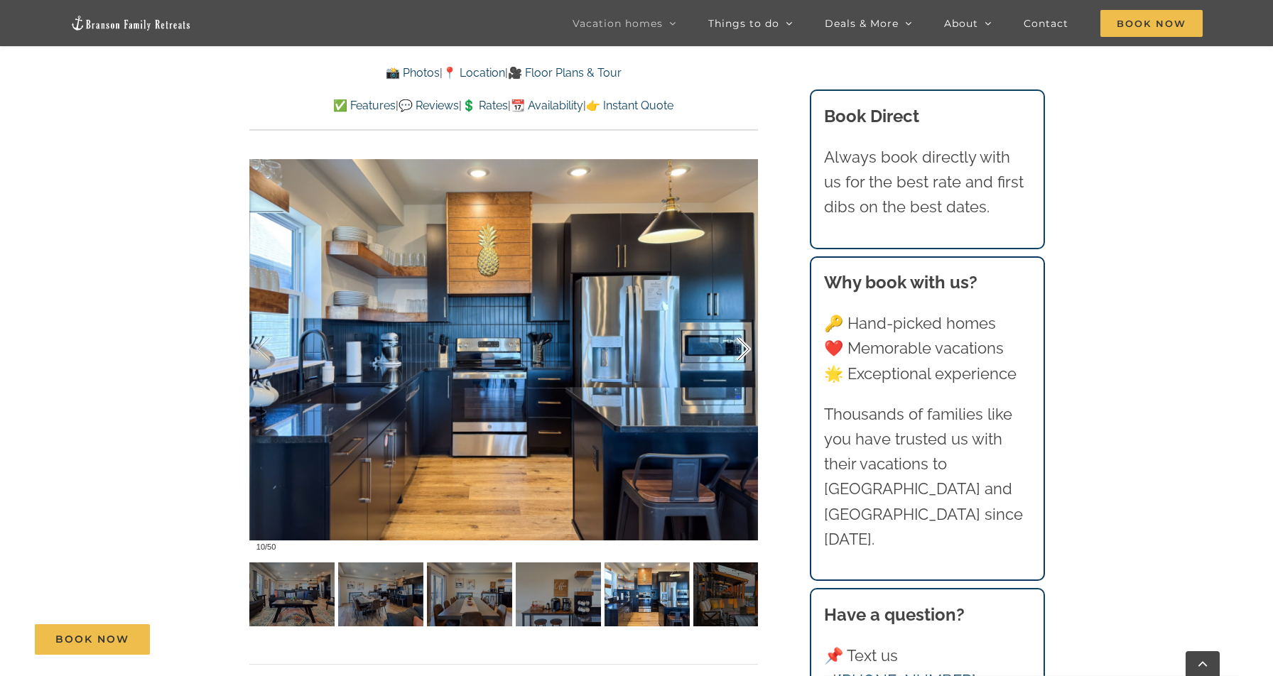
click at [745, 350] on div at bounding box center [729, 349] width 44 height 88
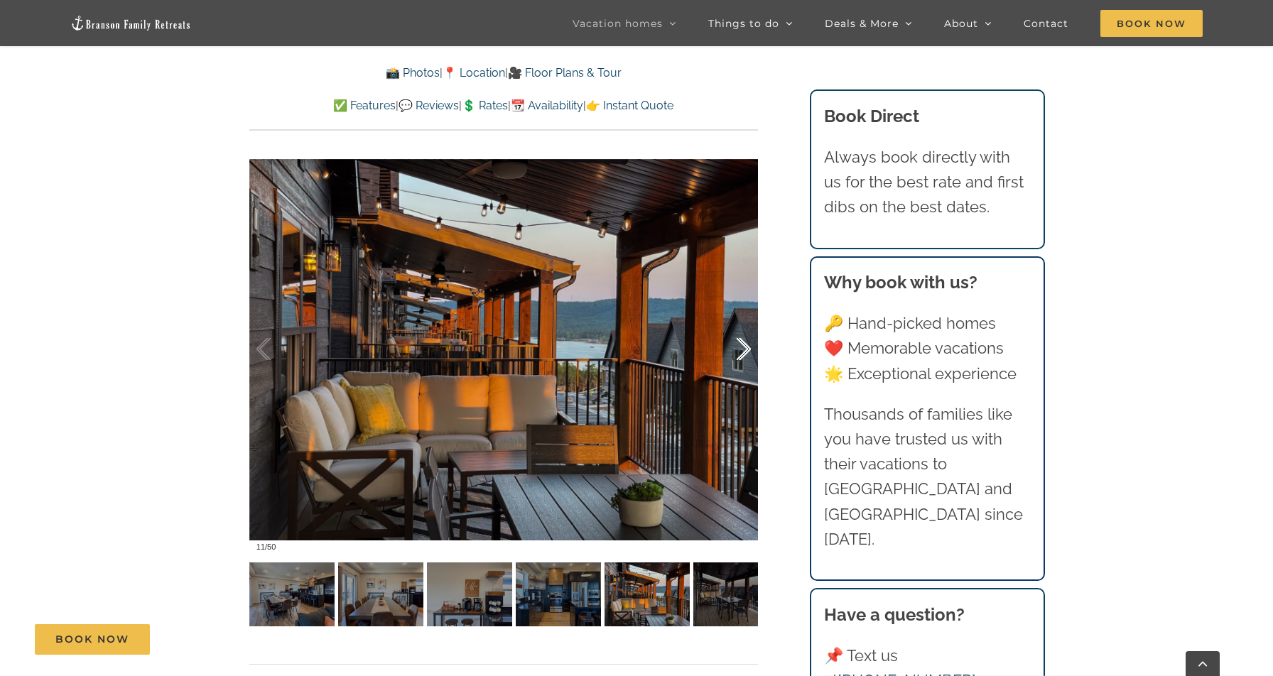
click at [745, 350] on div at bounding box center [729, 349] width 44 height 88
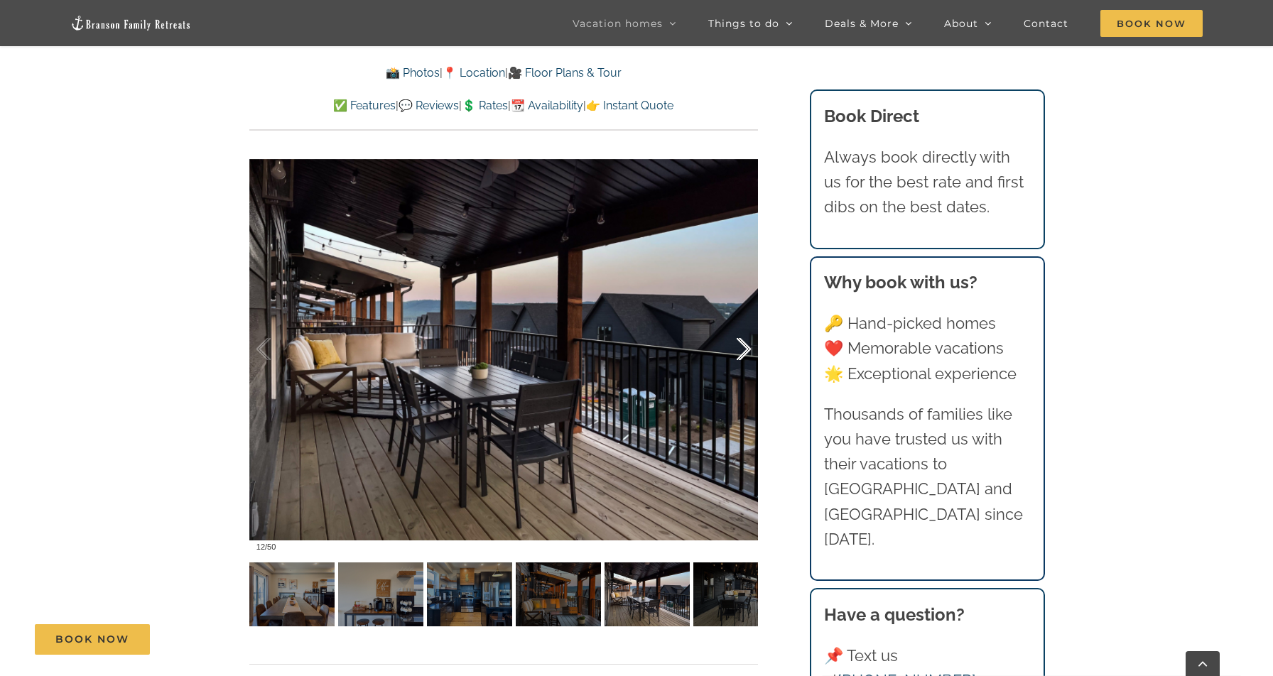
click at [745, 350] on div at bounding box center [729, 349] width 44 height 88
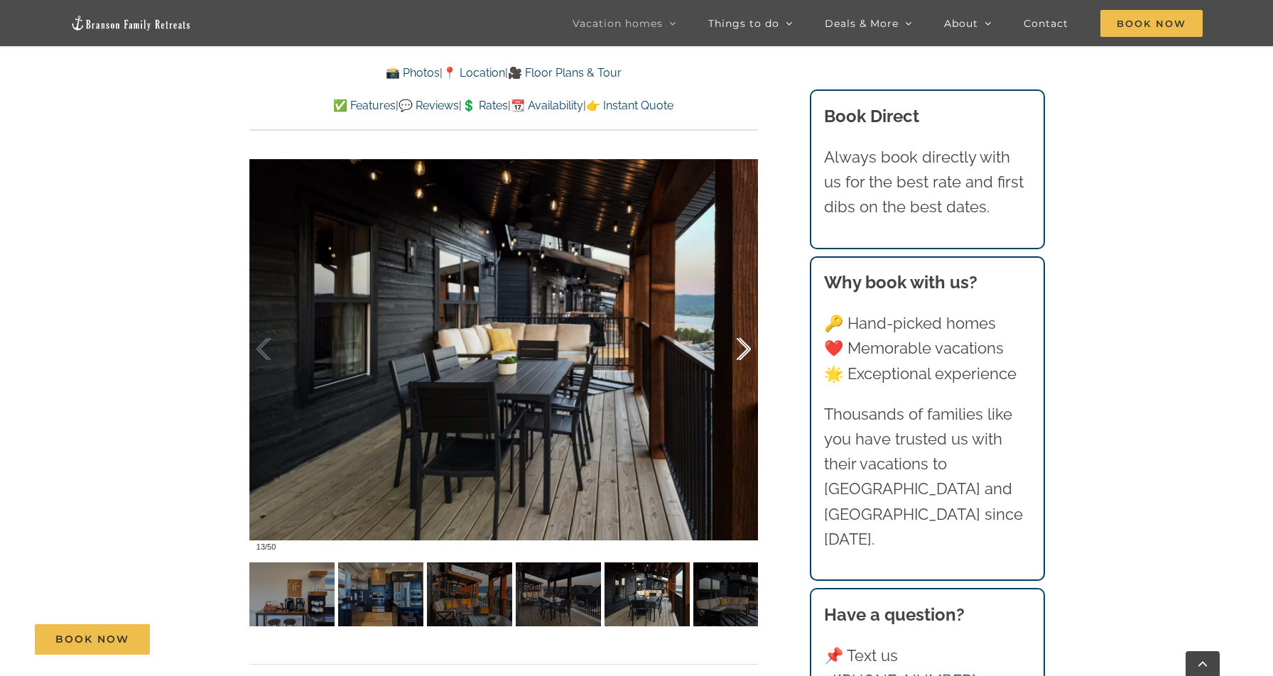
click at [745, 350] on div at bounding box center [729, 349] width 44 height 88
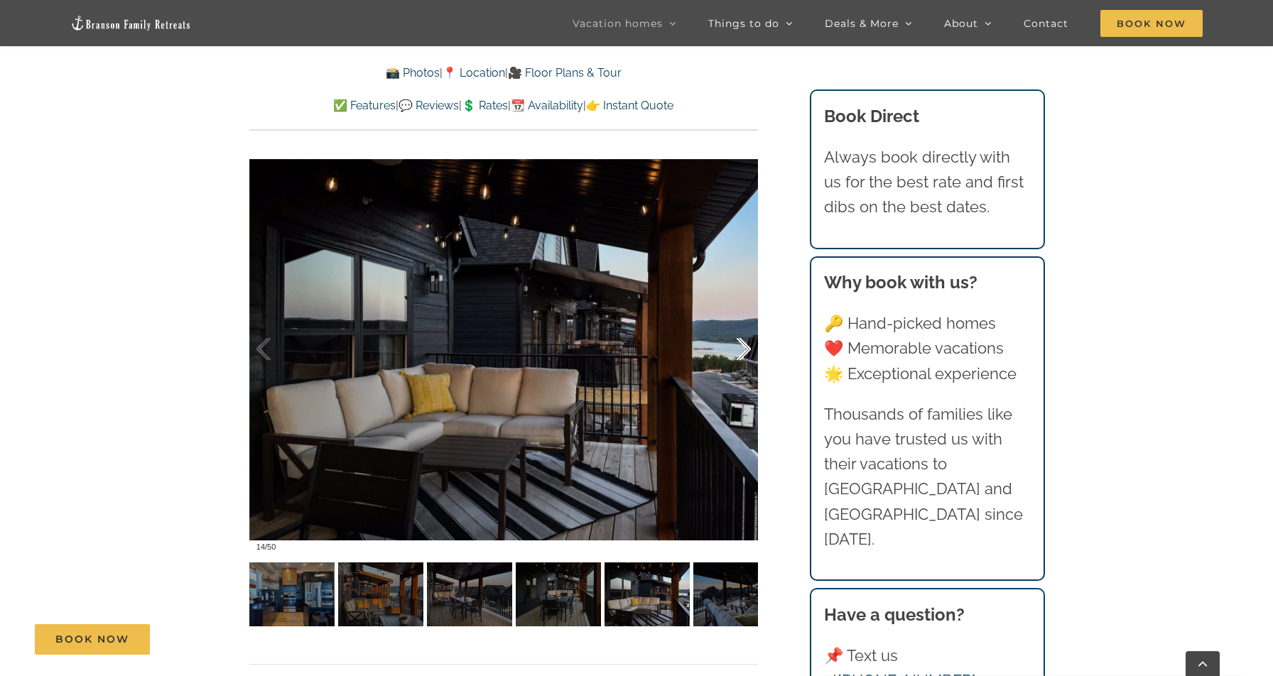
click at [745, 350] on div at bounding box center [729, 349] width 44 height 88
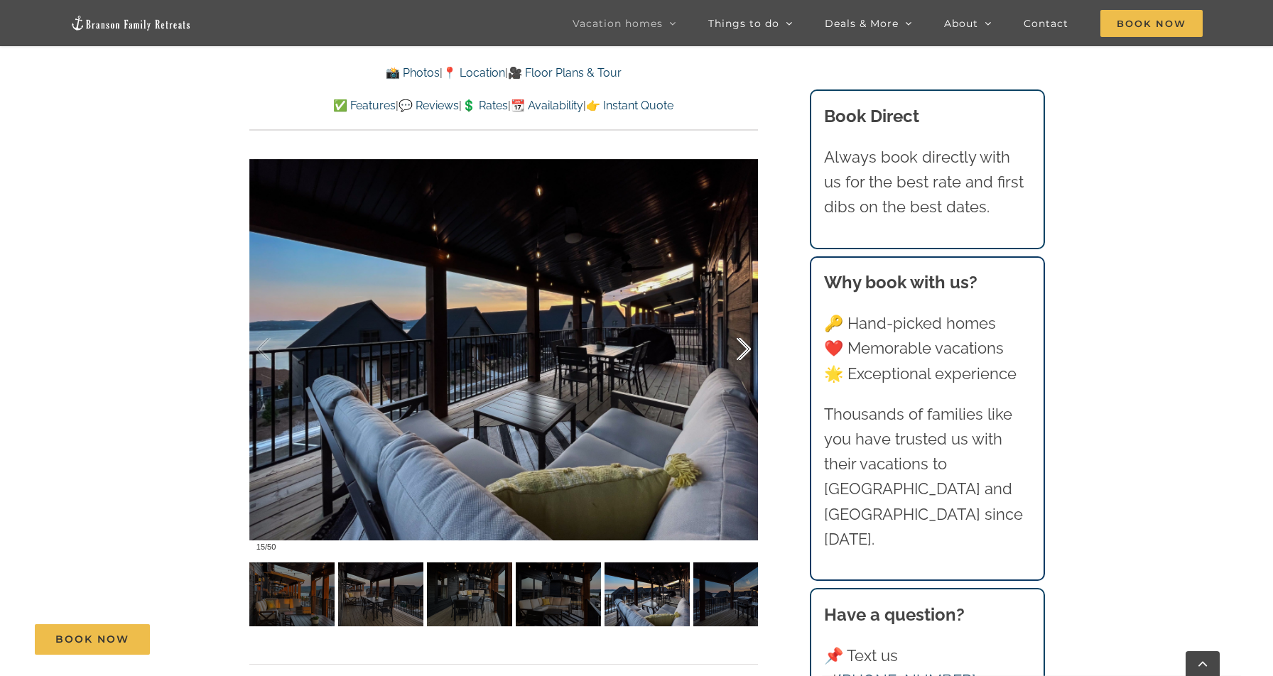
click at [745, 350] on div at bounding box center [729, 349] width 44 height 88
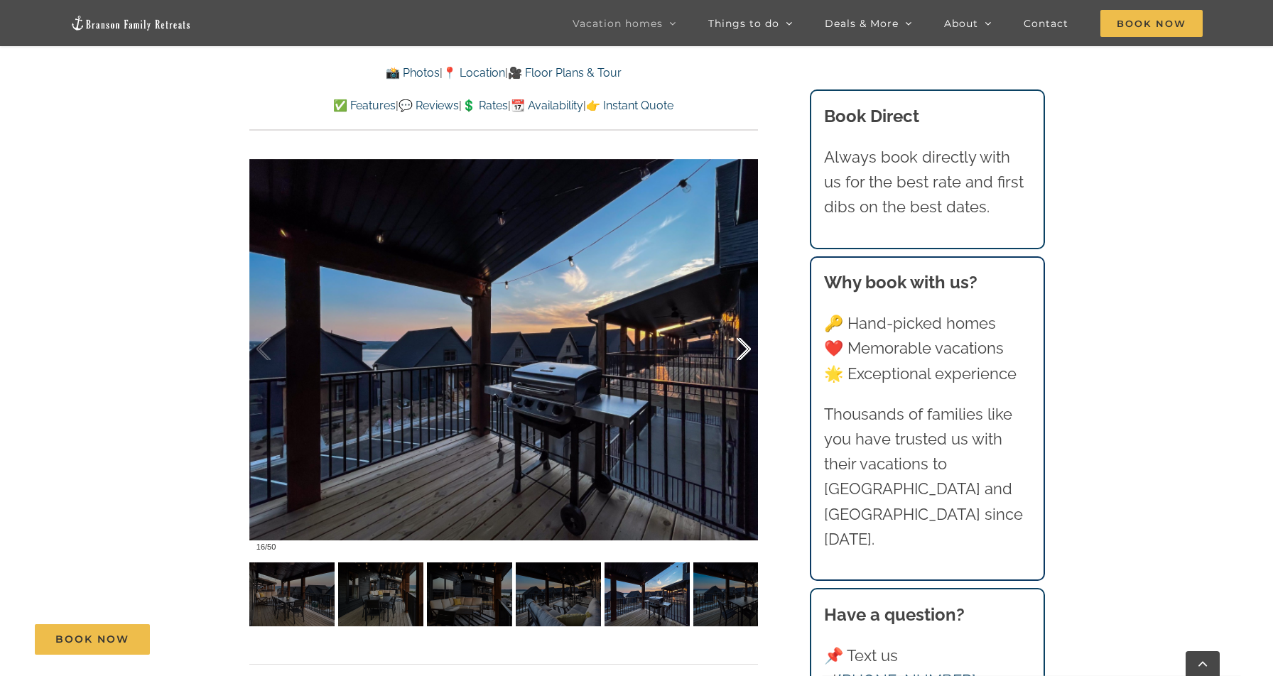
click at [745, 350] on div at bounding box center [729, 349] width 44 height 88
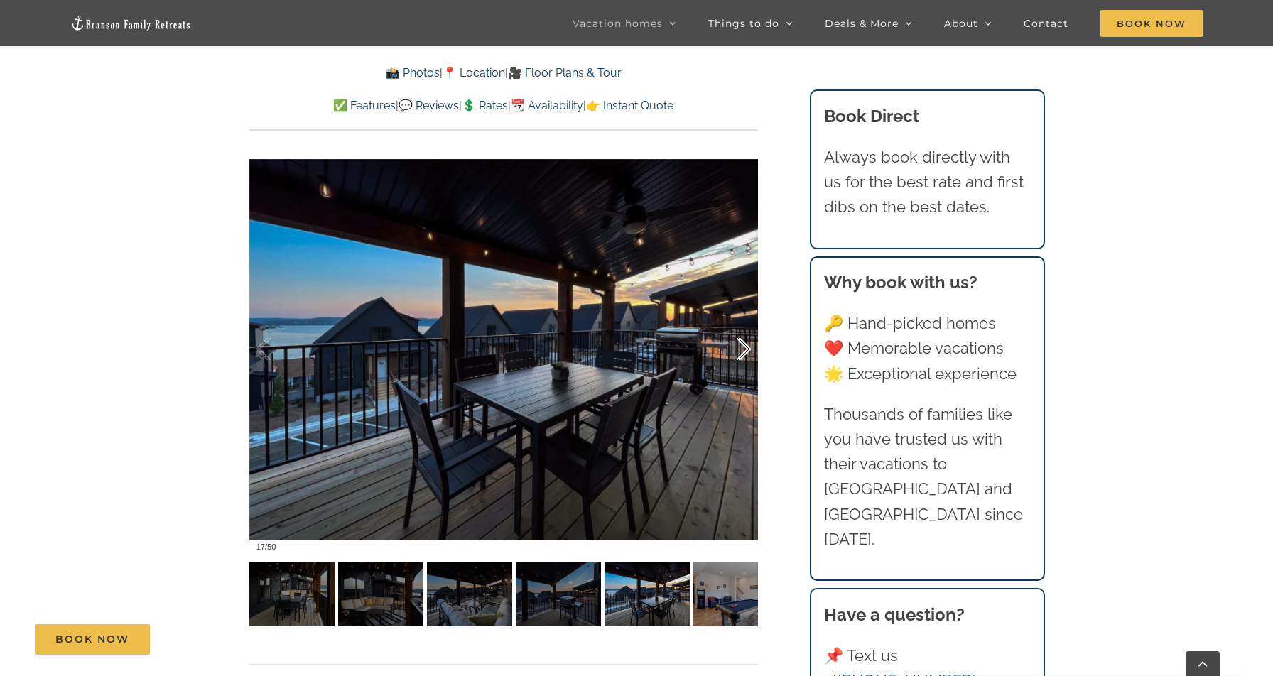
click at [745, 350] on div at bounding box center [729, 349] width 44 height 88
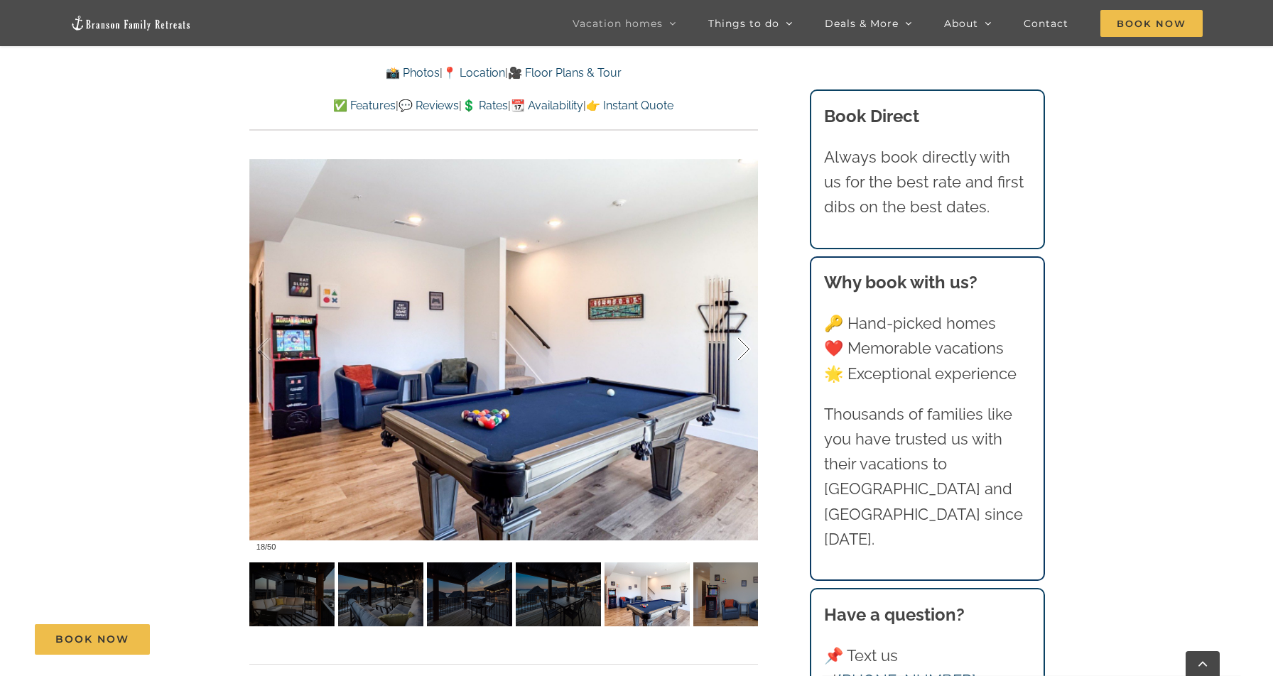
click at [745, 350] on div at bounding box center [729, 349] width 44 height 88
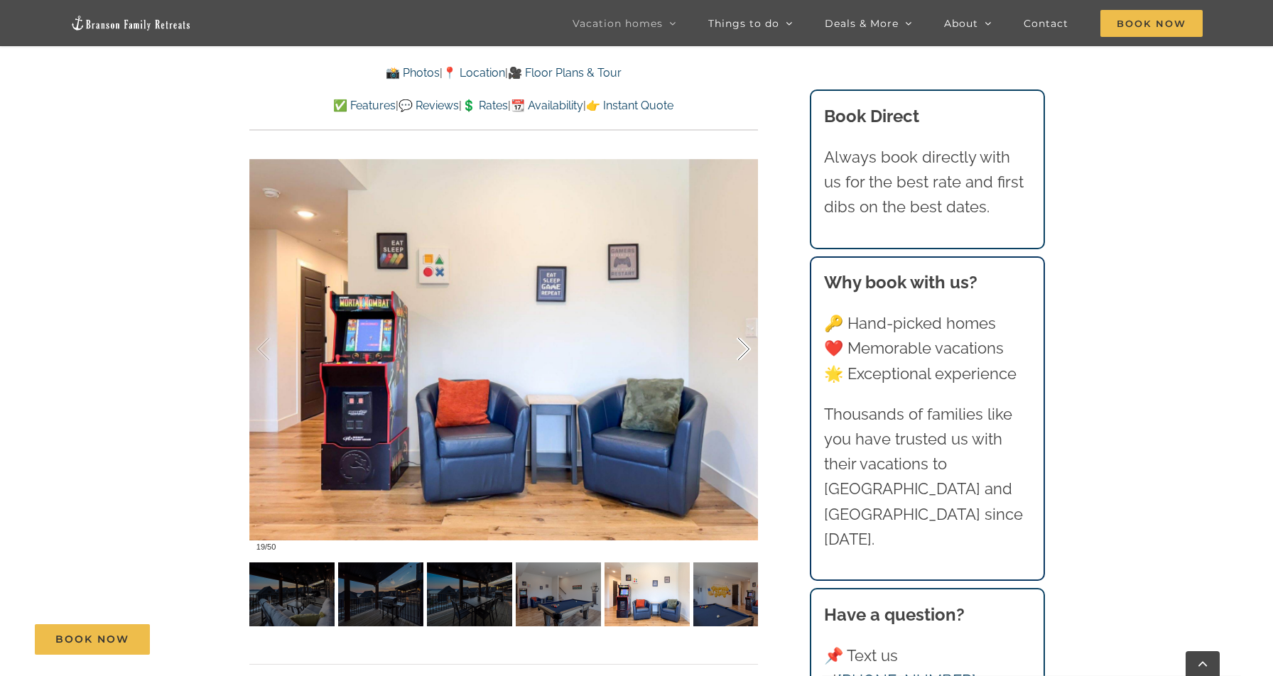
click at [745, 350] on div at bounding box center [729, 349] width 44 height 88
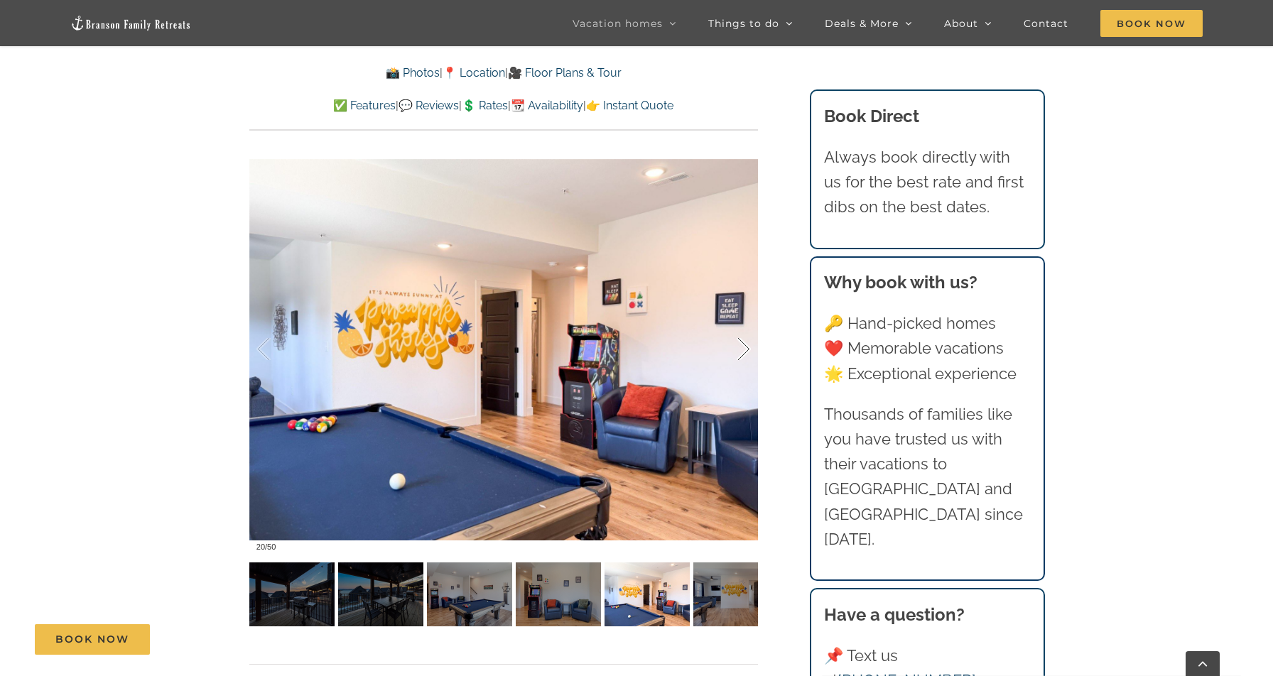
click at [745, 350] on div at bounding box center [729, 349] width 44 height 88
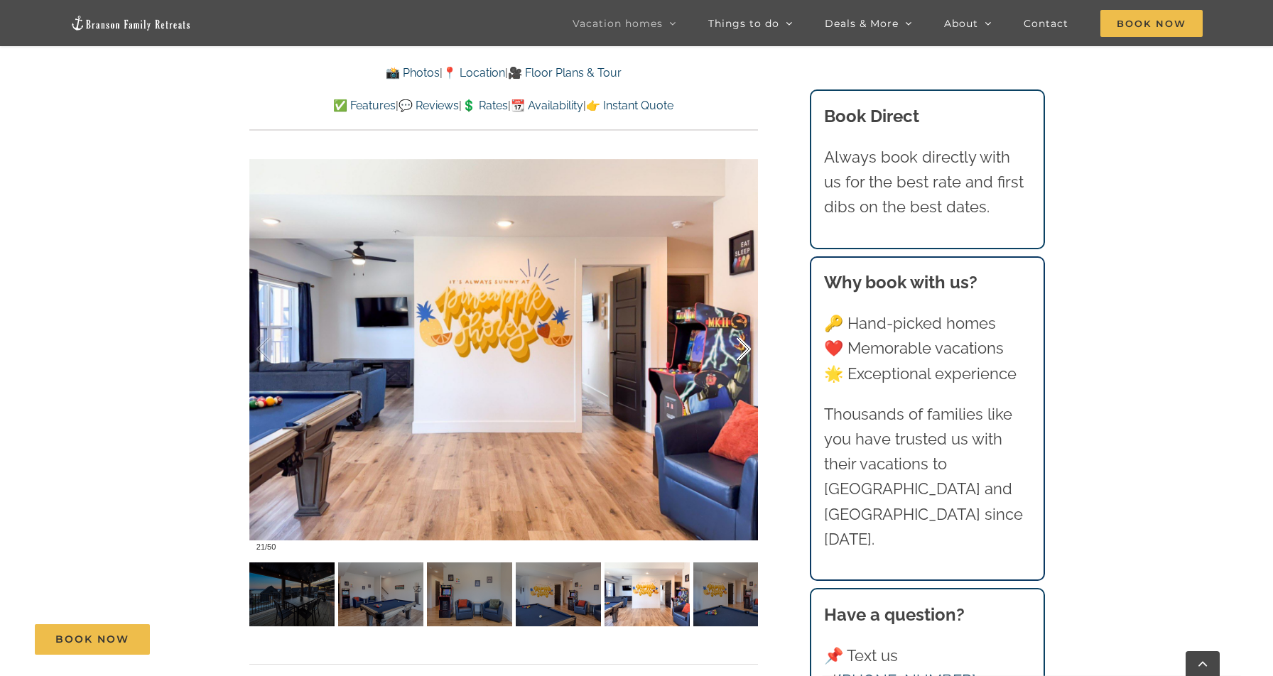
click at [745, 350] on div at bounding box center [729, 349] width 44 height 88
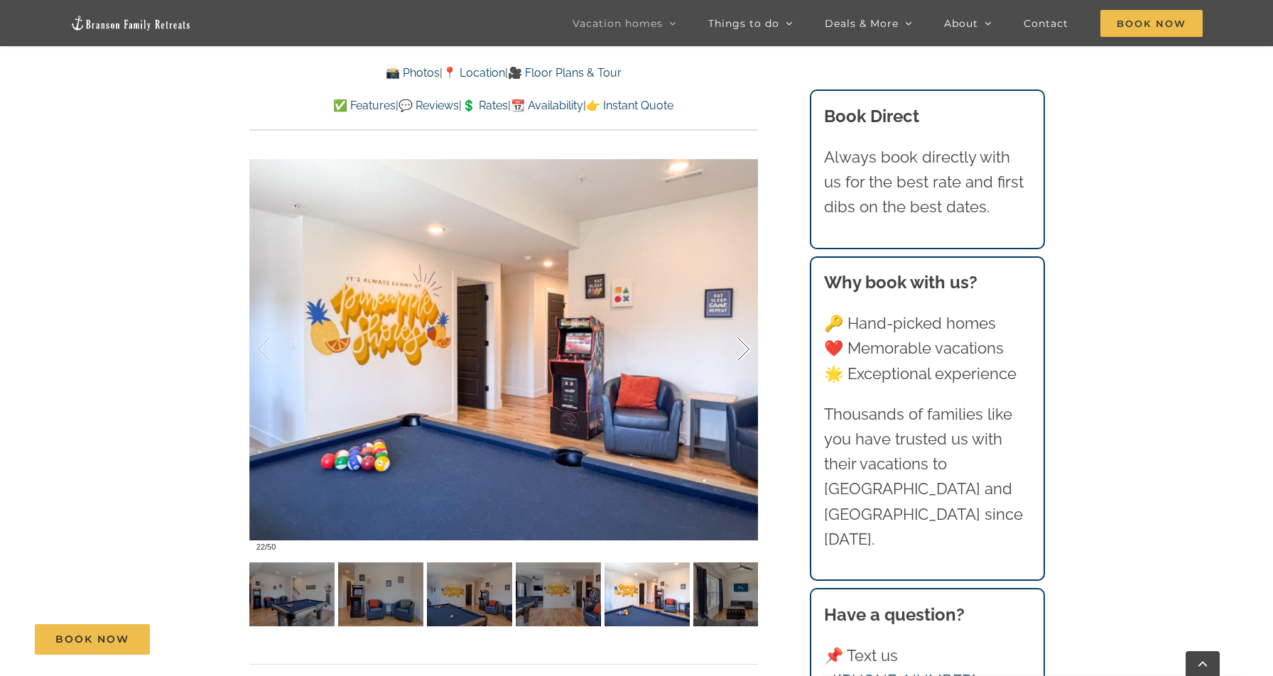
click at [745, 350] on div at bounding box center [729, 349] width 44 height 88
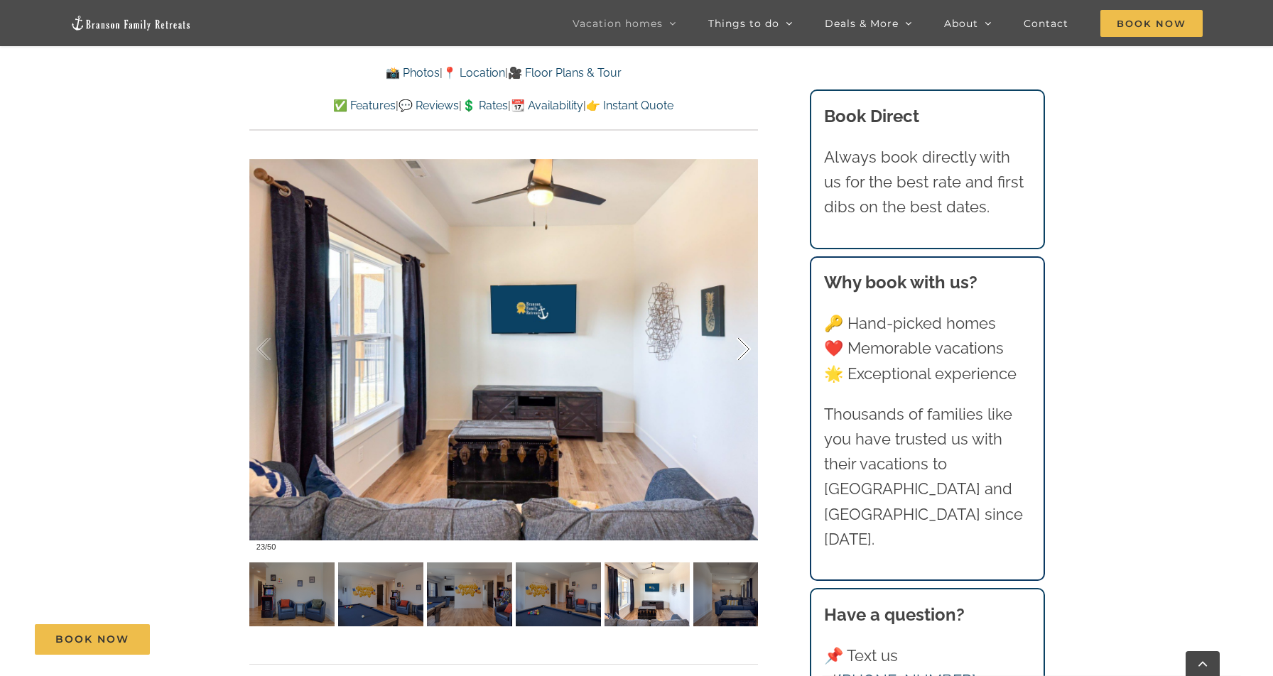
click at [745, 350] on div at bounding box center [729, 349] width 44 height 88
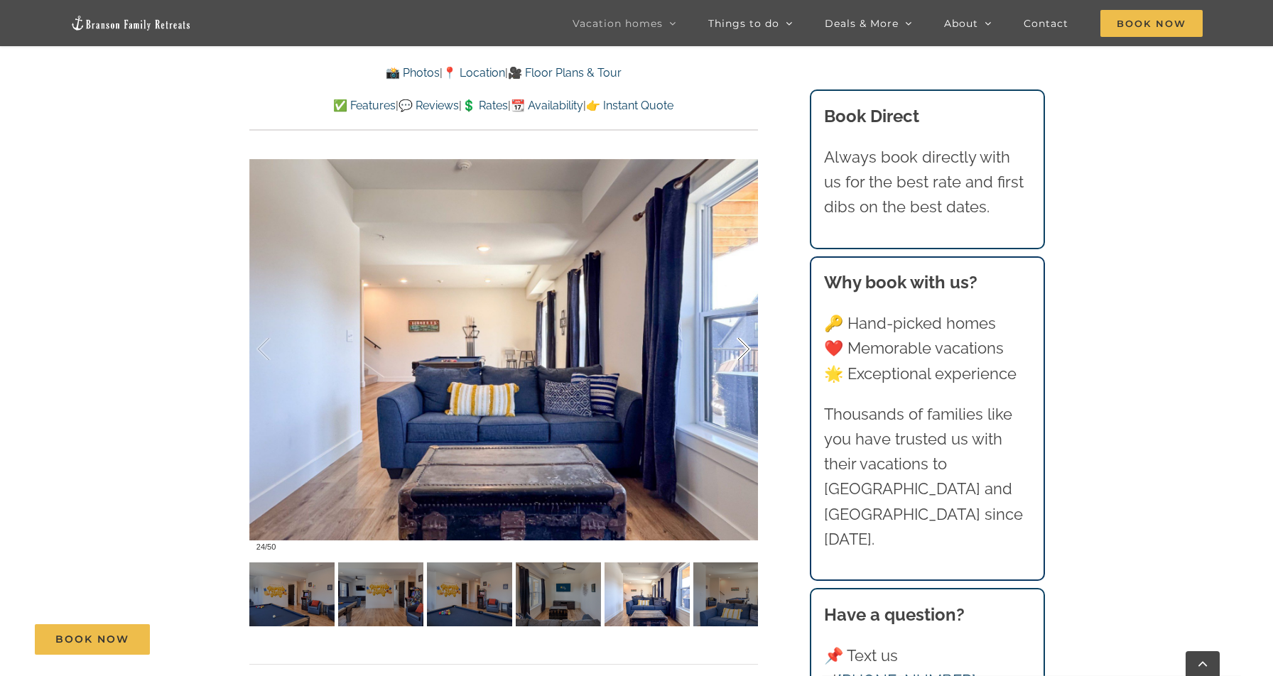
click at [745, 350] on div at bounding box center [729, 349] width 44 height 88
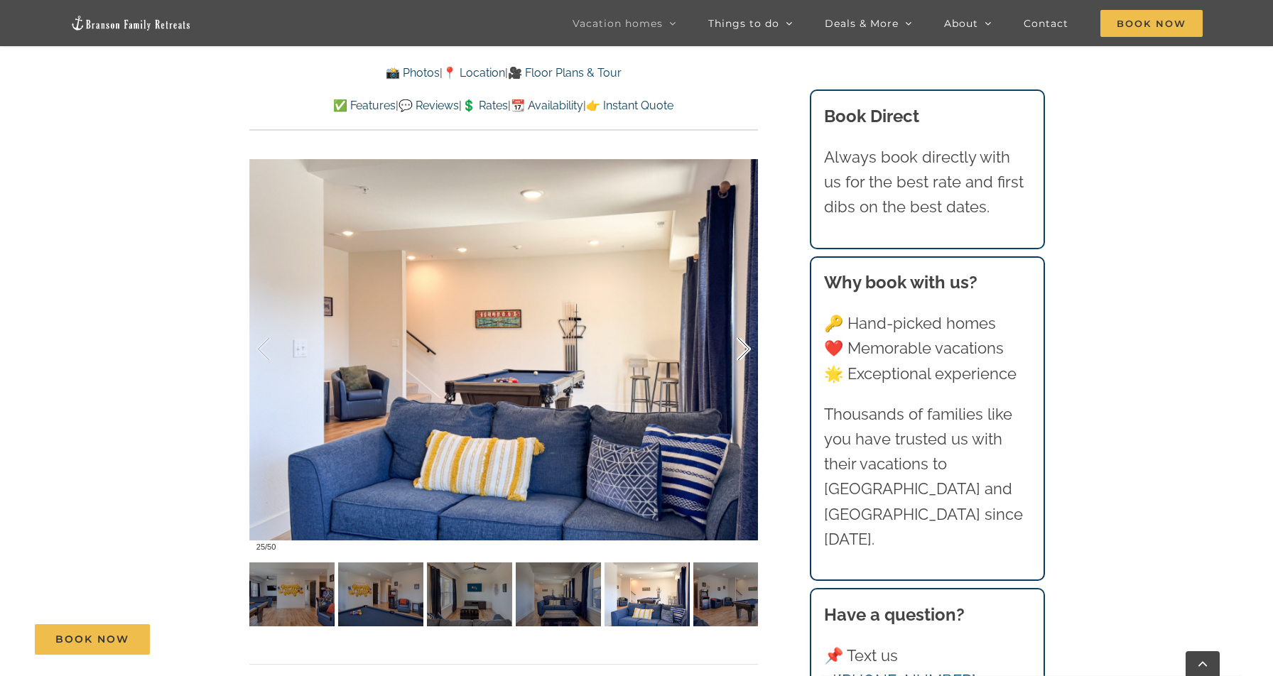
click at [745, 350] on div at bounding box center [729, 349] width 44 height 88
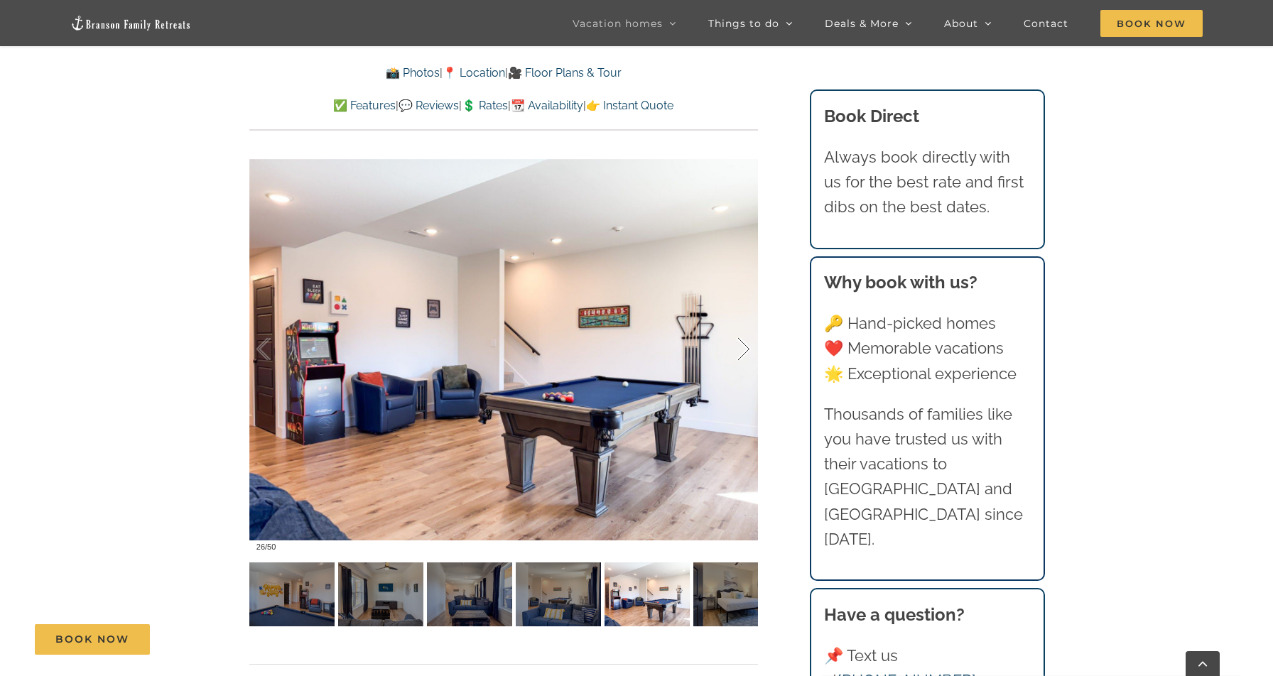
click at [745, 350] on div at bounding box center [729, 349] width 44 height 88
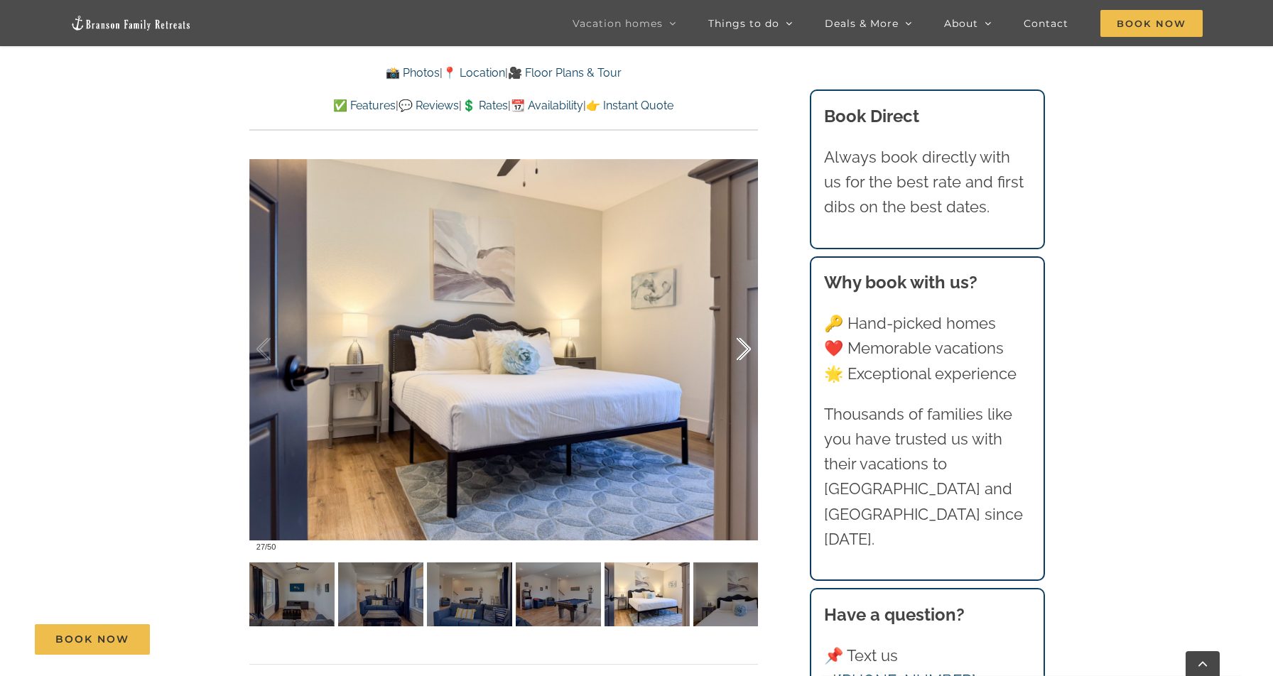
click at [745, 350] on div at bounding box center [729, 349] width 44 height 88
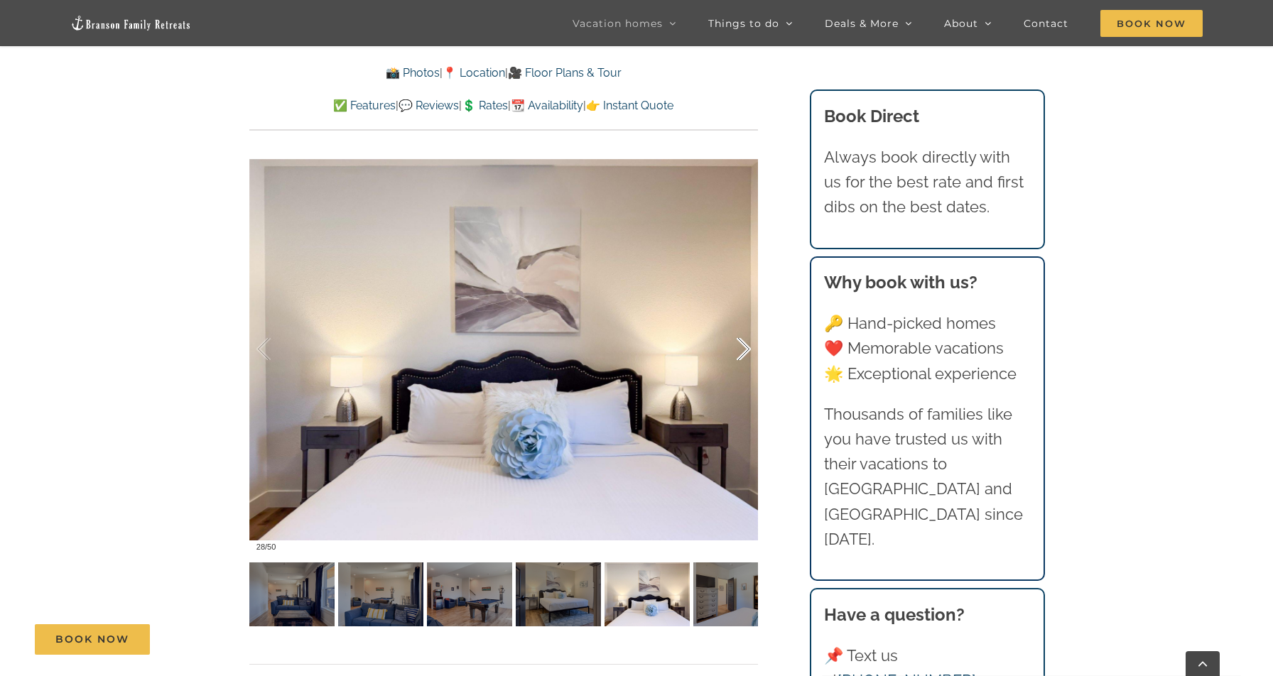
click at [745, 350] on div at bounding box center [729, 349] width 44 height 88
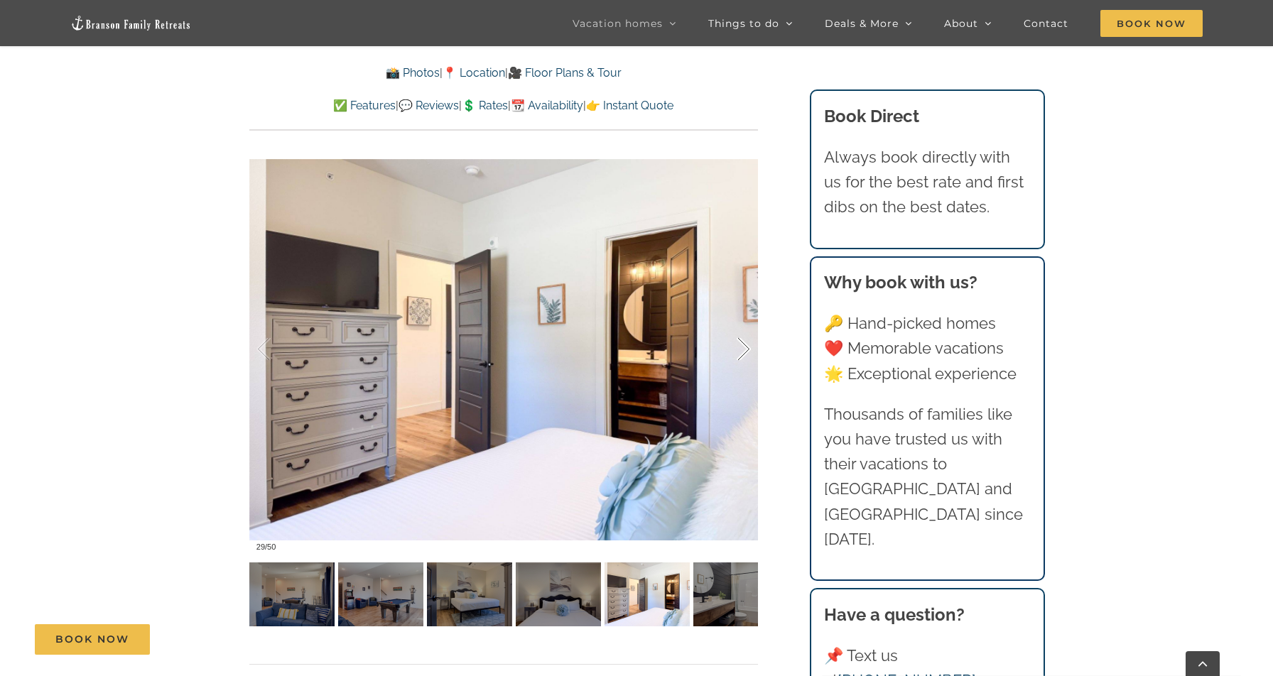
click at [745, 350] on div at bounding box center [729, 349] width 44 height 88
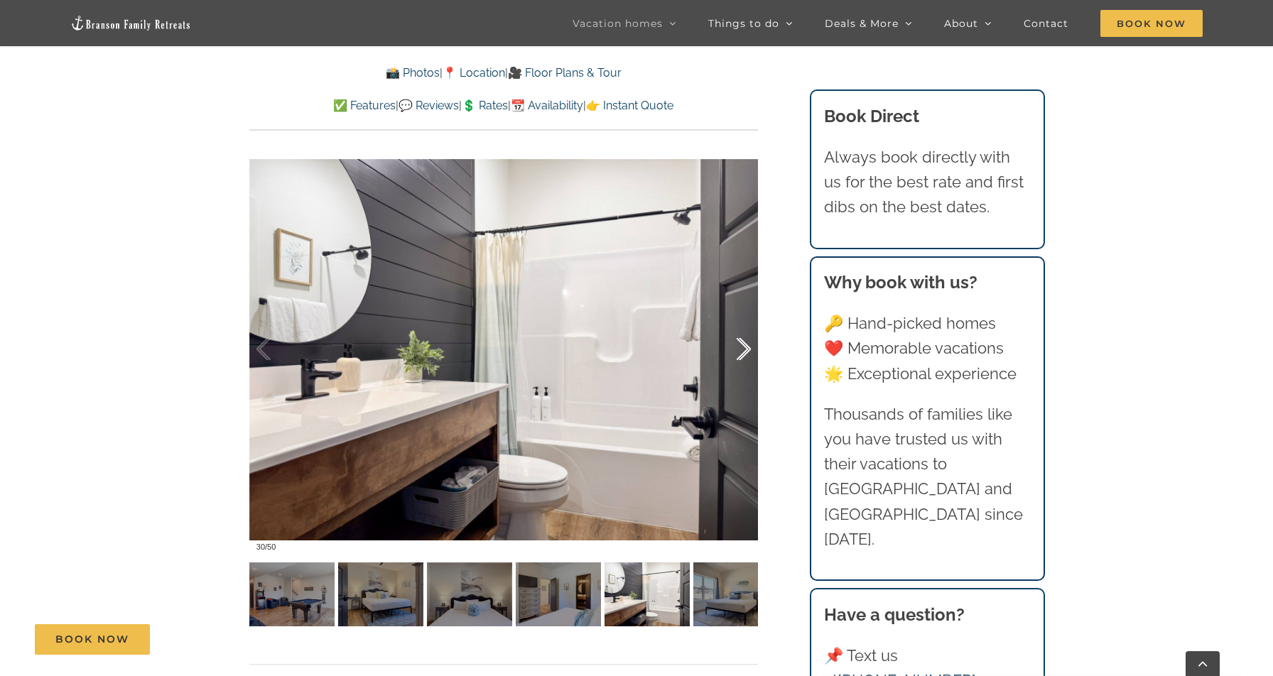
click at [745, 350] on div at bounding box center [729, 349] width 44 height 88
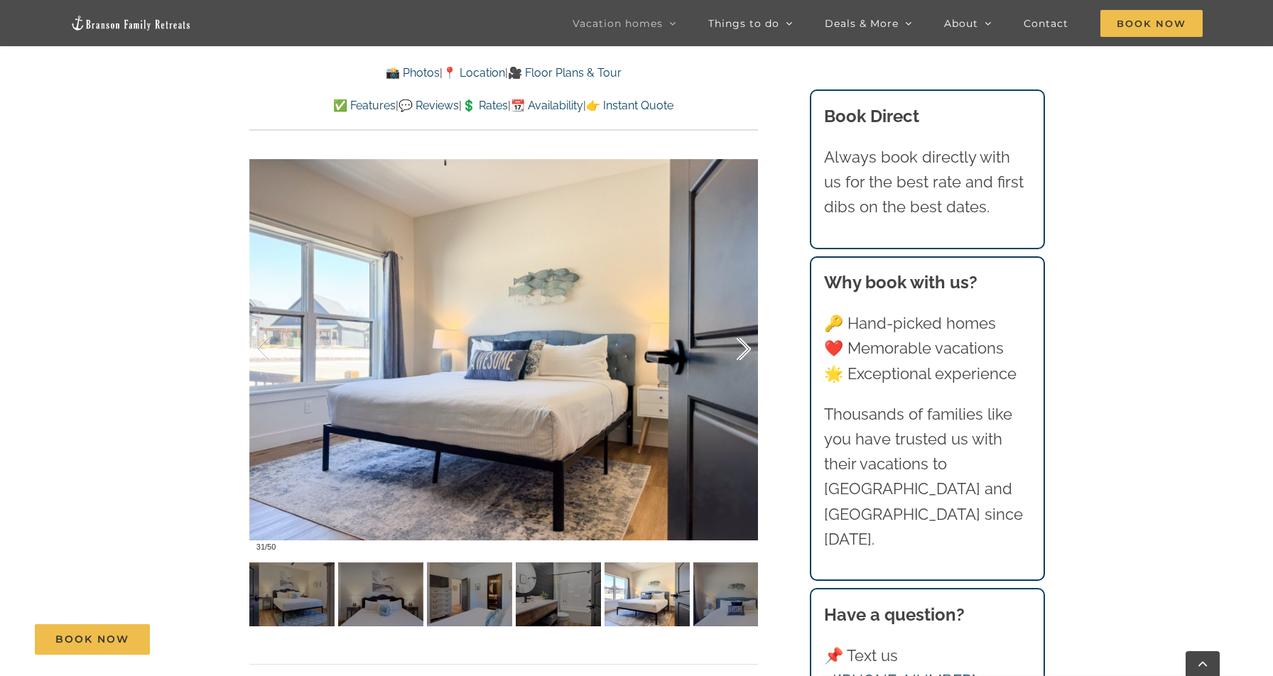
click at [745, 350] on div at bounding box center [729, 349] width 44 height 88
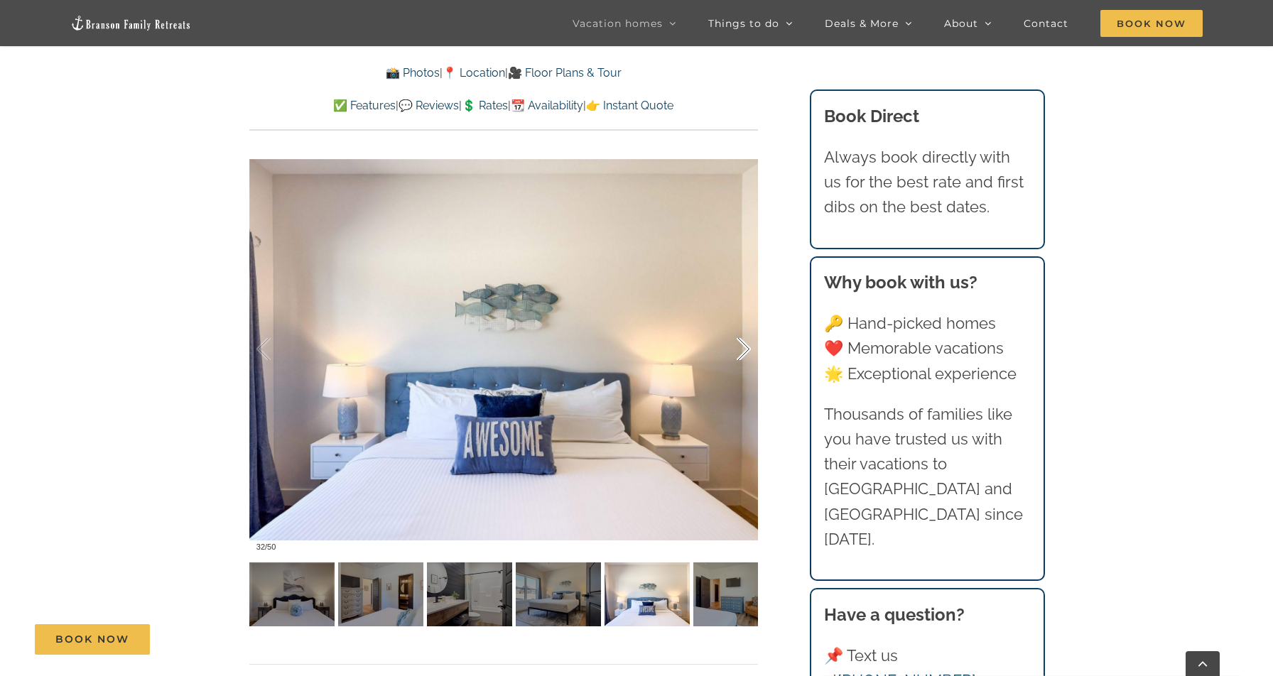
click at [745, 350] on div at bounding box center [729, 349] width 44 height 88
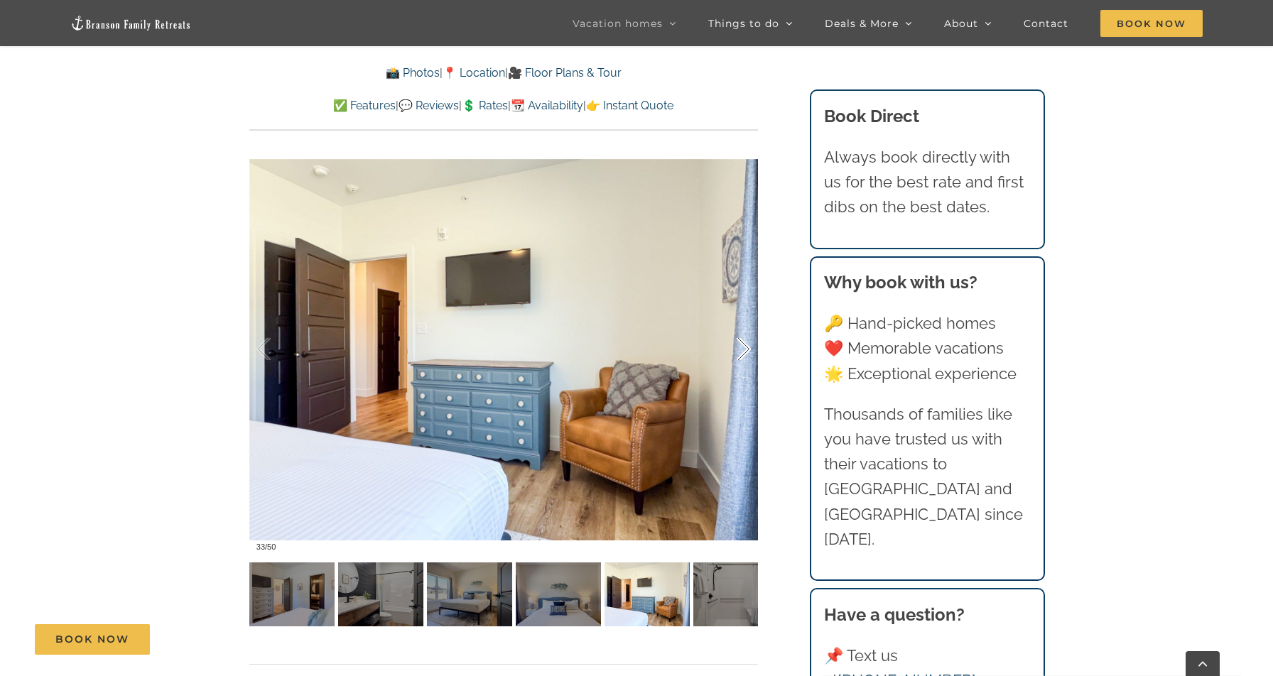
click at [745, 350] on div at bounding box center [729, 349] width 44 height 88
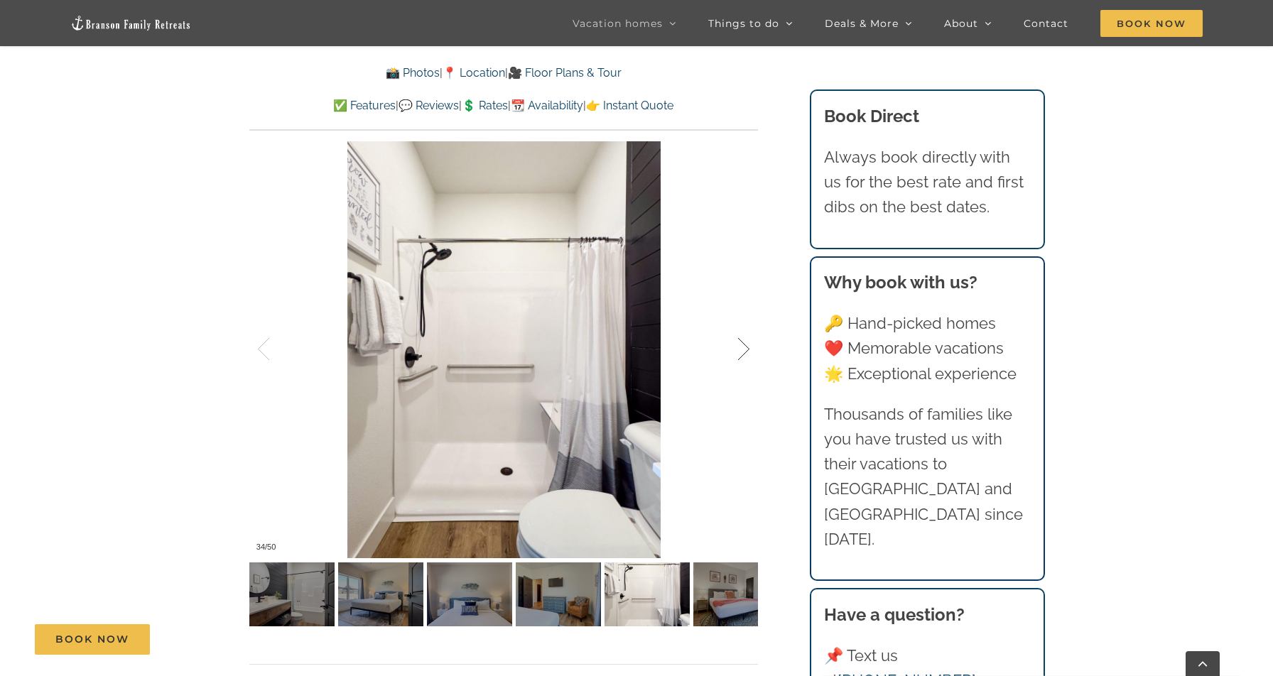
click at [745, 350] on div at bounding box center [729, 349] width 44 height 88
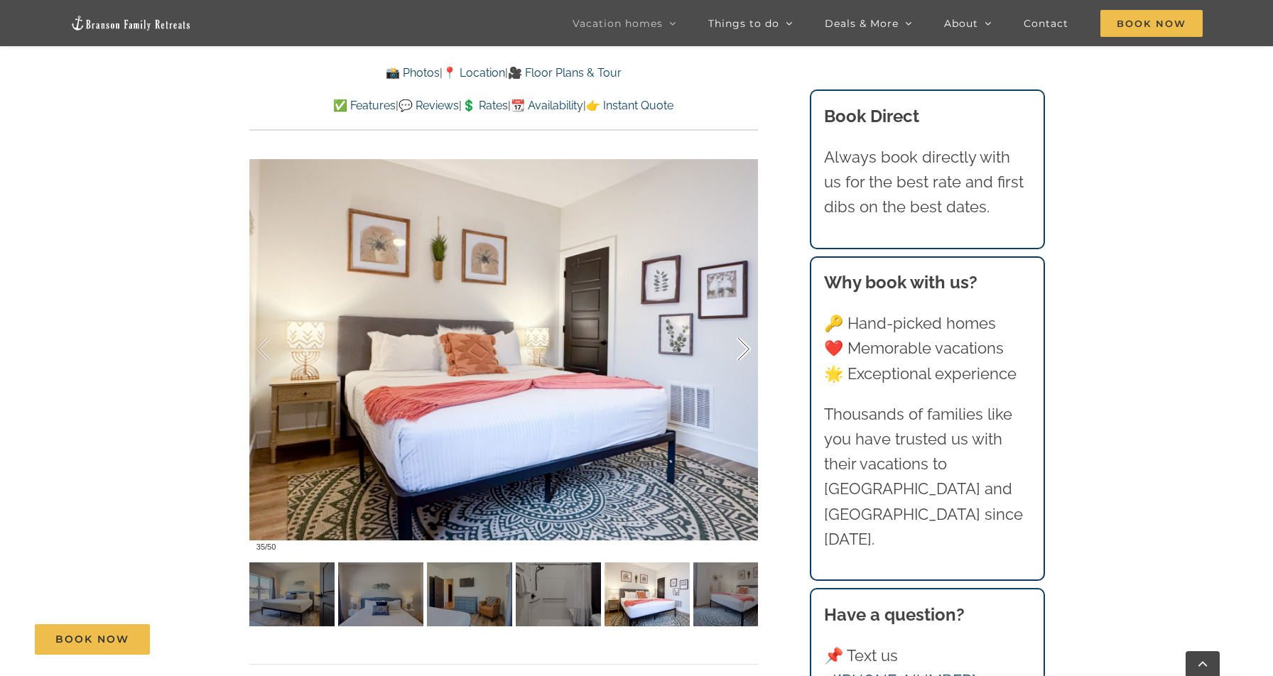
click at [745, 350] on div at bounding box center [729, 349] width 44 height 88
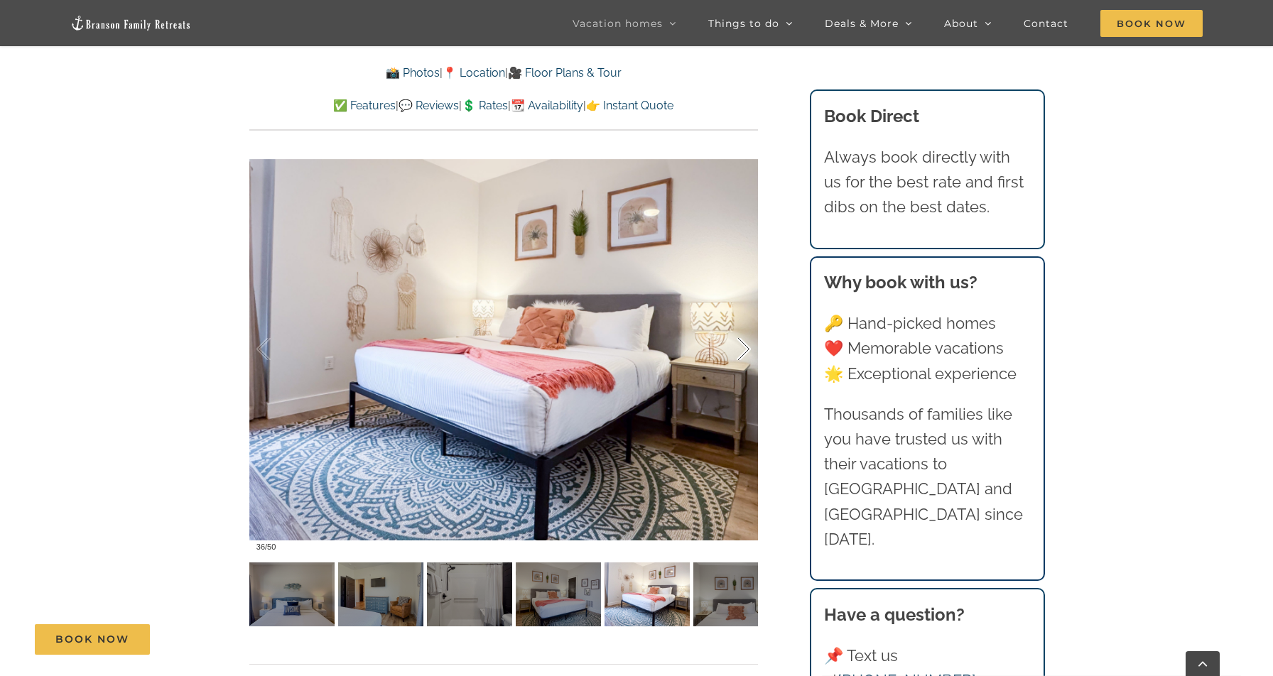
click at [745, 350] on div at bounding box center [729, 349] width 44 height 88
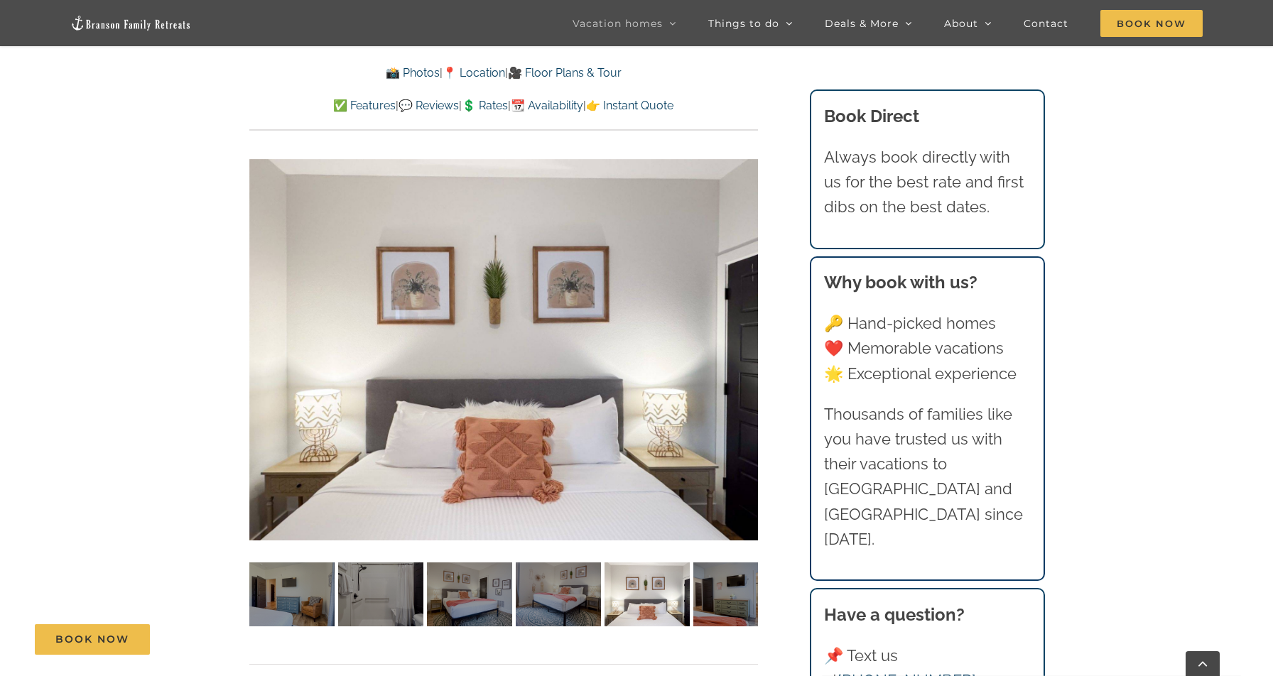
click at [745, 350] on div at bounding box center [503, 350] width 509 height 418
